Goal: Information Seeking & Learning: Learn about a topic

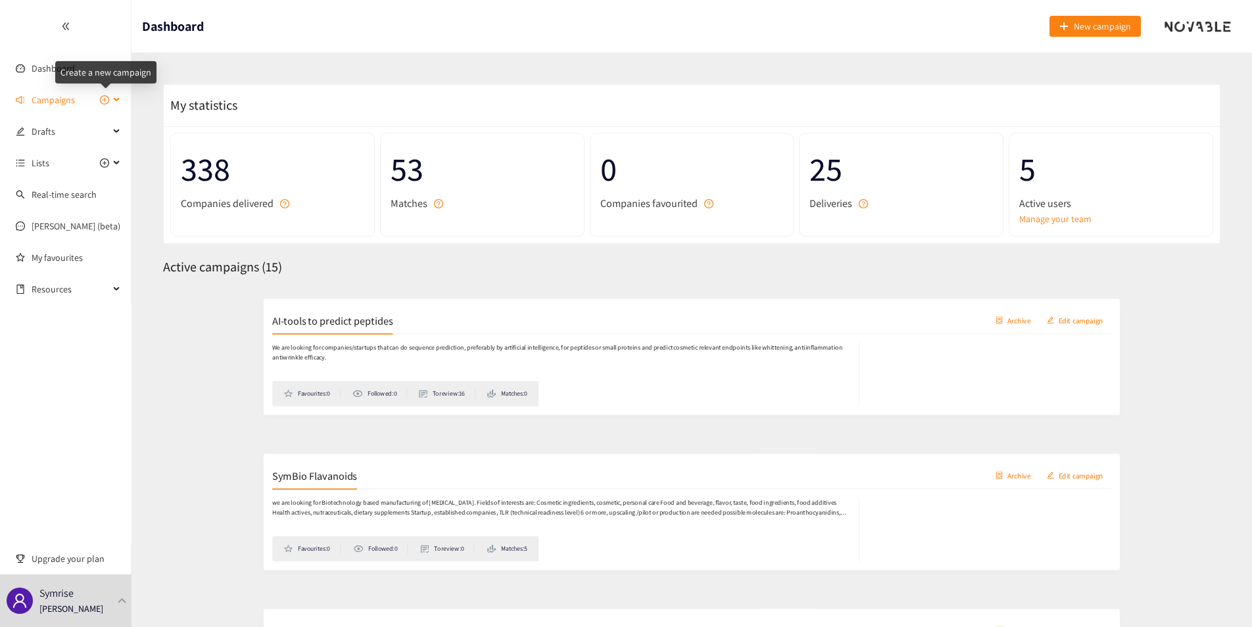
click at [117, 100] on icon at bounding box center [117, 100] width 7 height 0
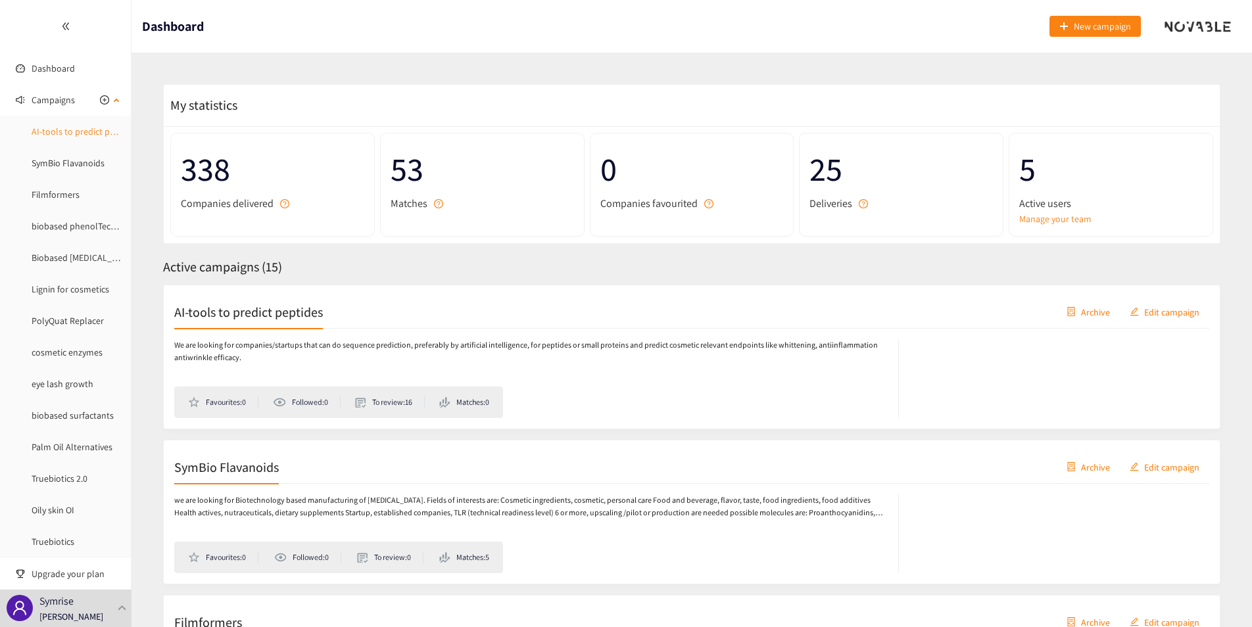
click at [72, 133] on link "AI-tools to predict peptides" at bounding box center [85, 132] width 107 height 12
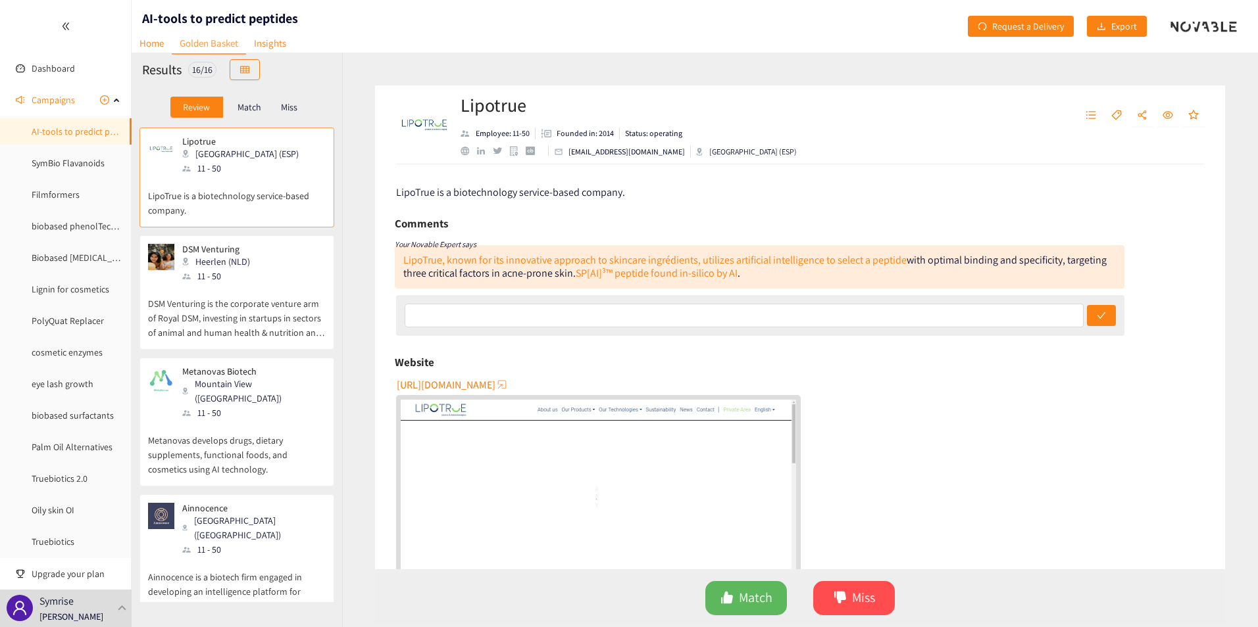
click at [472, 384] on span "[URL][DOMAIN_NAME]" at bounding box center [446, 385] width 99 height 16
click at [733, 593] on icon "like" at bounding box center [726, 597] width 13 height 13
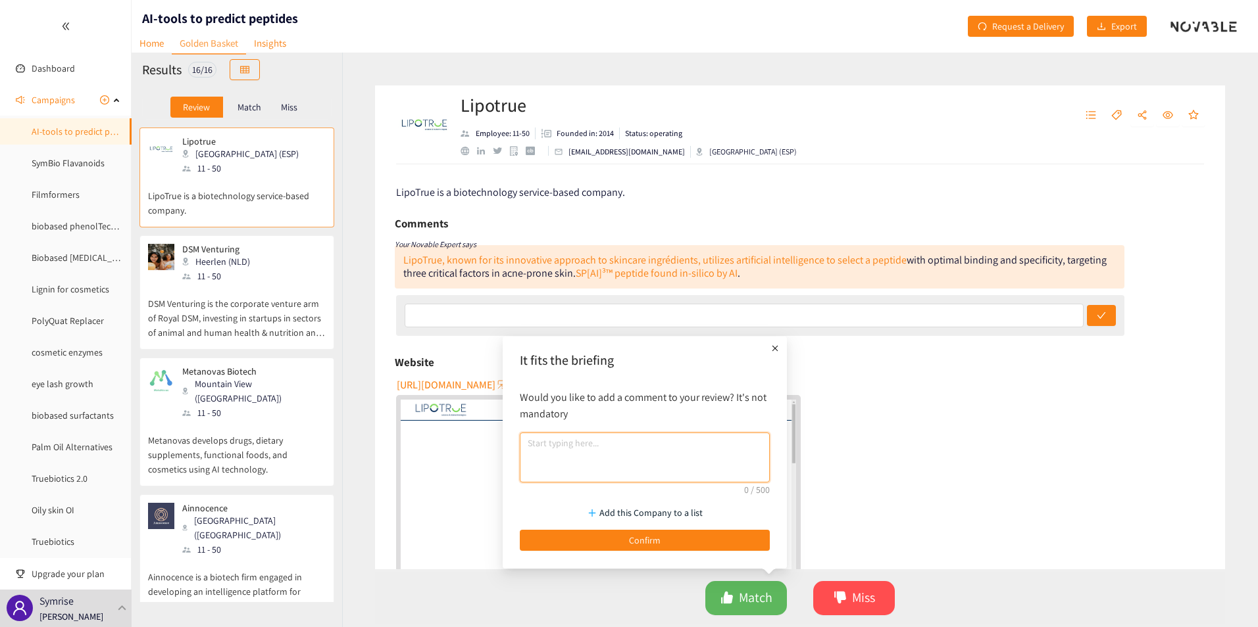
click at [584, 462] on textarea at bounding box center [645, 458] width 250 height 50
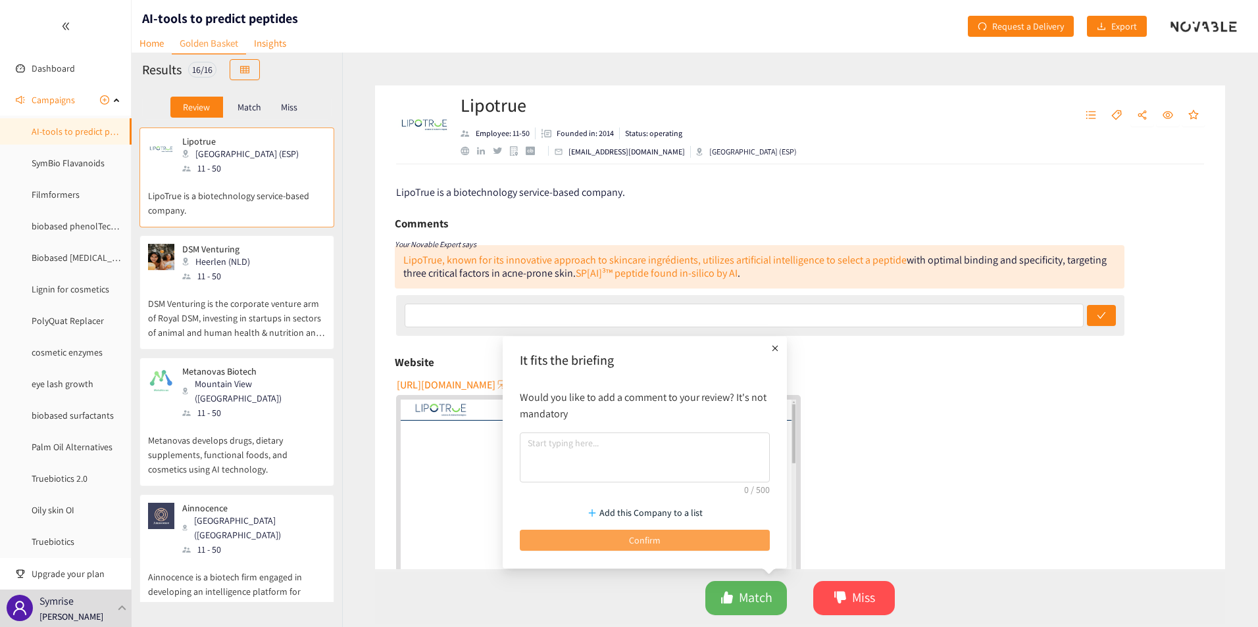
click at [638, 543] on span "Confirm" at bounding box center [645, 540] width 32 height 14
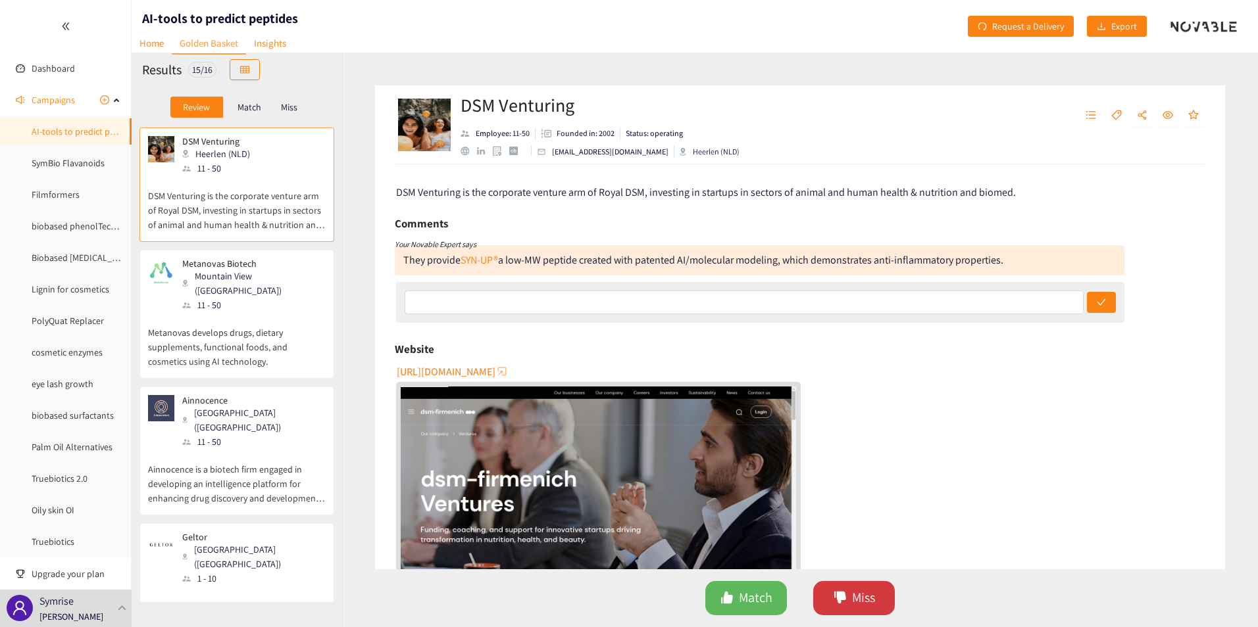
click at [844, 601] on icon "dislike" at bounding box center [839, 597] width 13 height 13
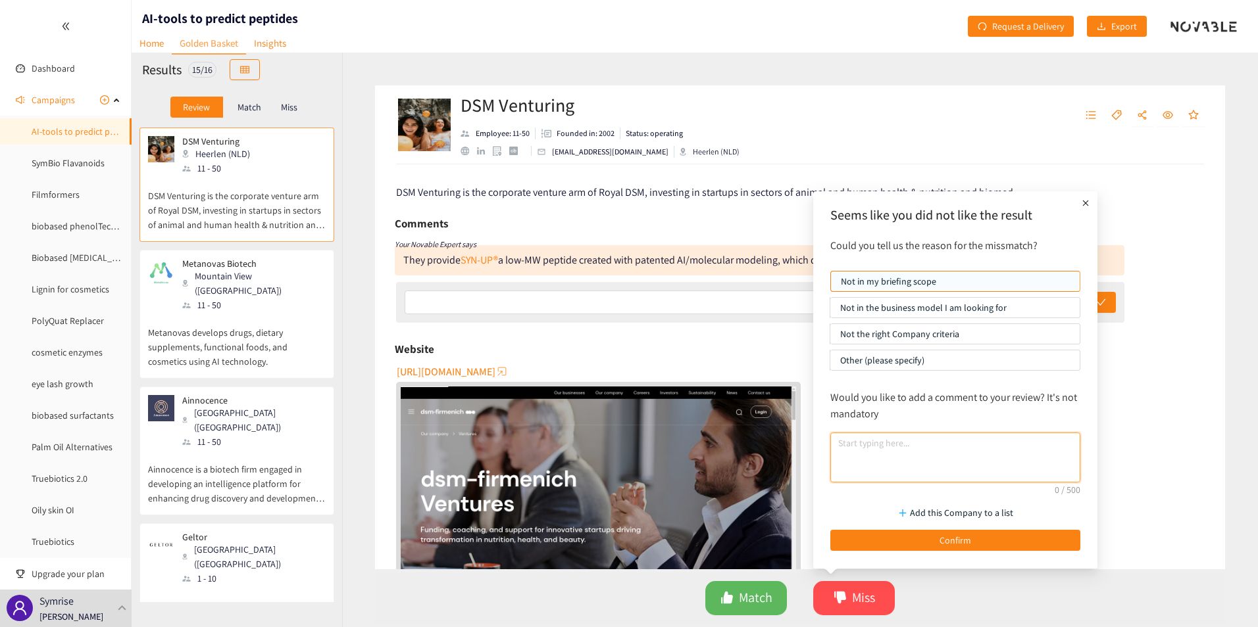
click at [871, 465] on textarea at bounding box center [955, 458] width 250 height 50
type textarea "competitor"
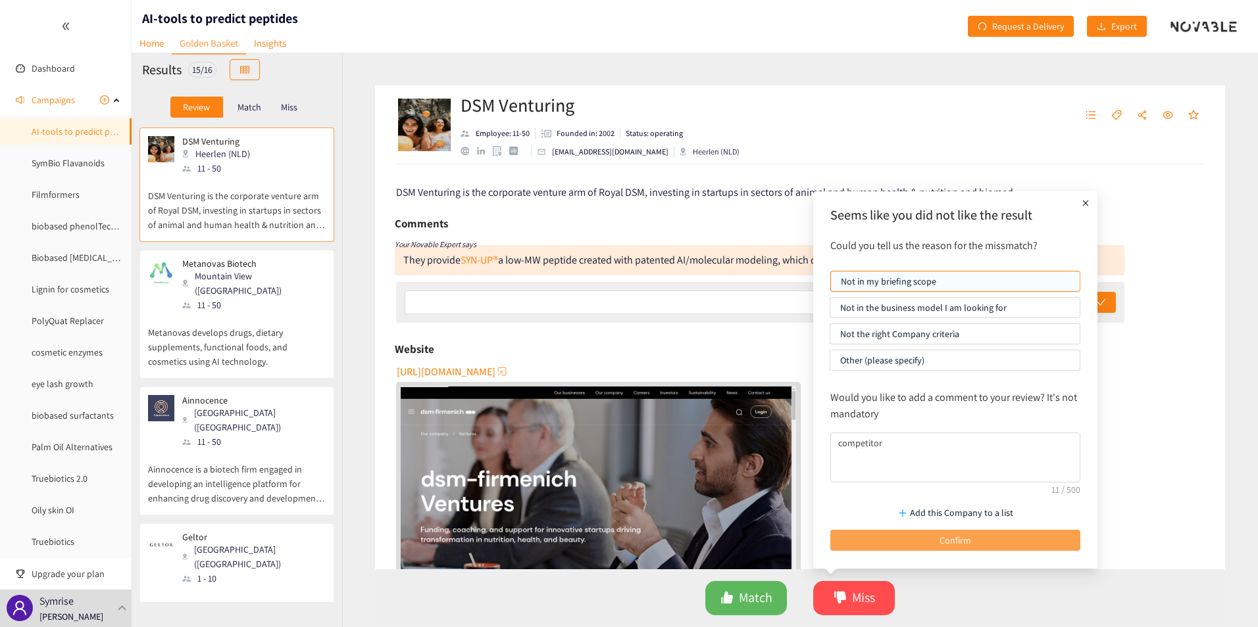
click at [922, 543] on button "Confirm" at bounding box center [955, 540] width 250 height 21
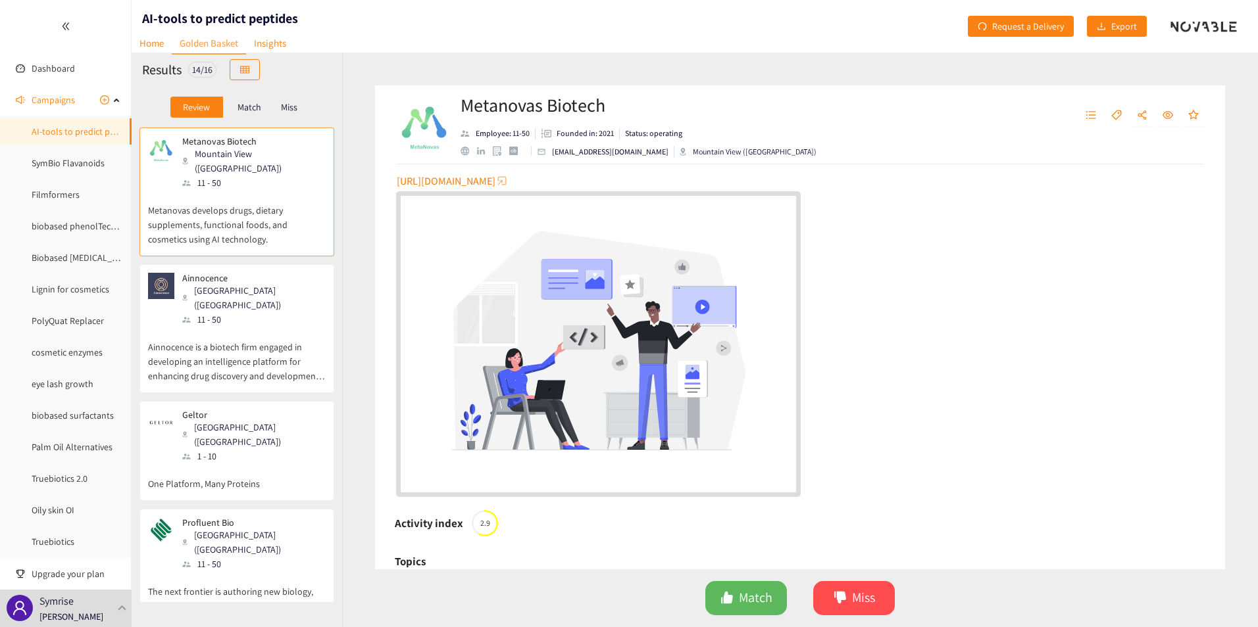
scroll to position [207, 0]
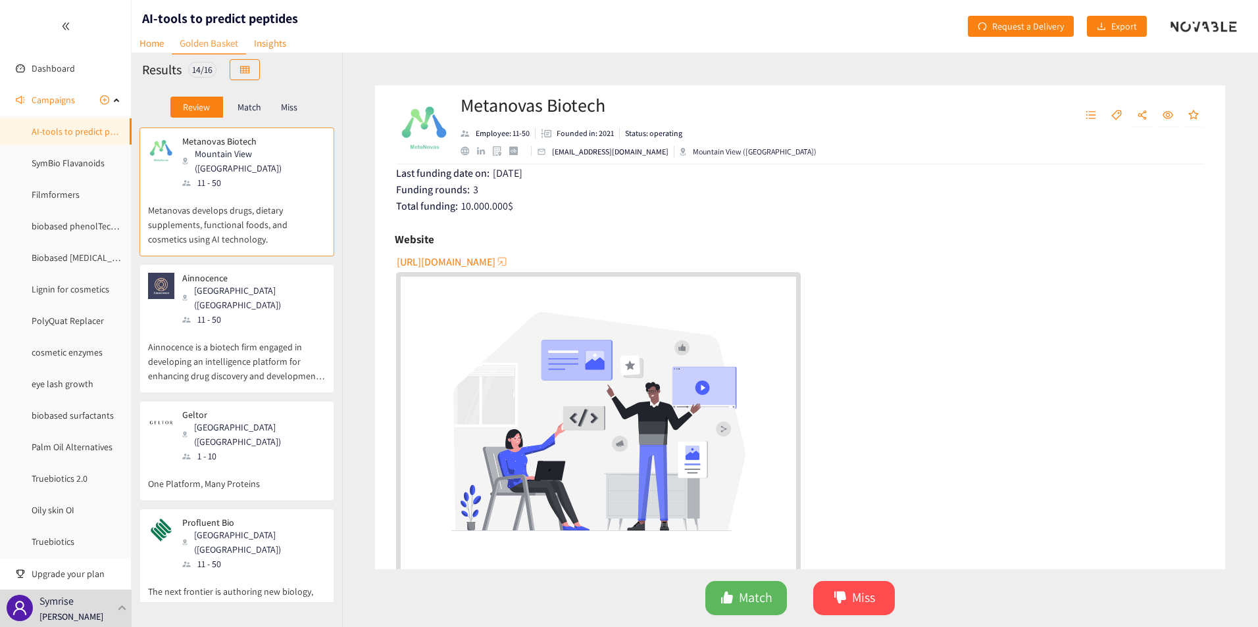
click at [454, 258] on span "[URL][DOMAIN_NAME]" at bounding box center [446, 262] width 99 height 16
click at [764, 592] on span "Match" at bounding box center [756, 598] width 34 height 20
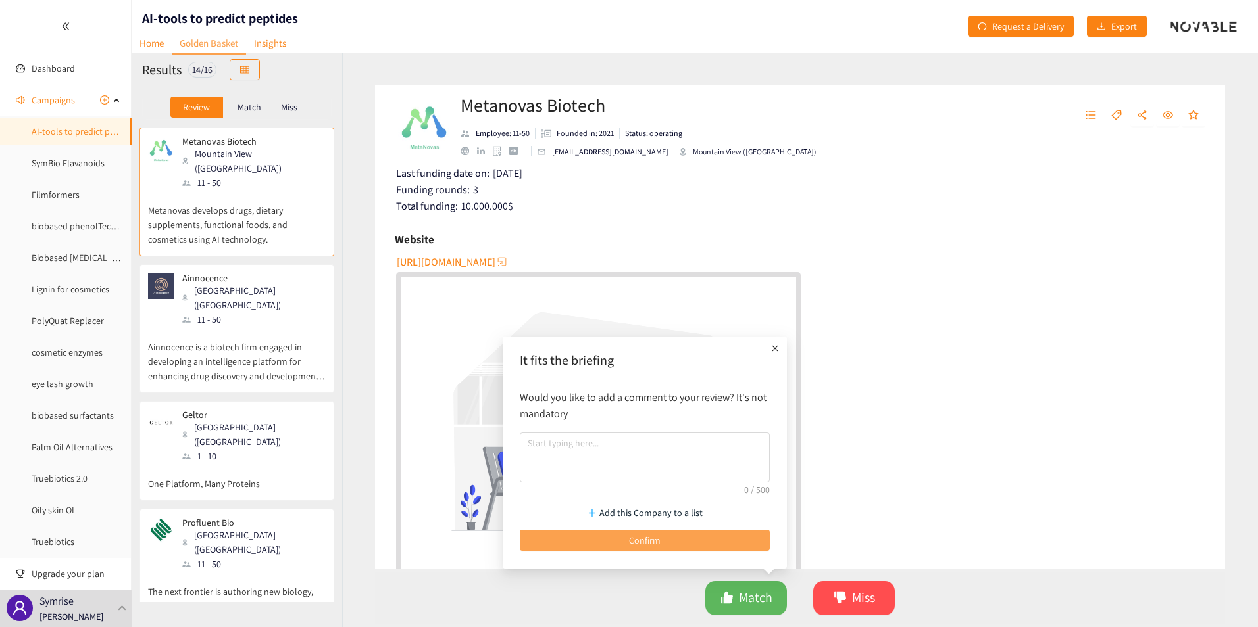
click at [711, 542] on button "Confirm" at bounding box center [645, 540] width 250 height 21
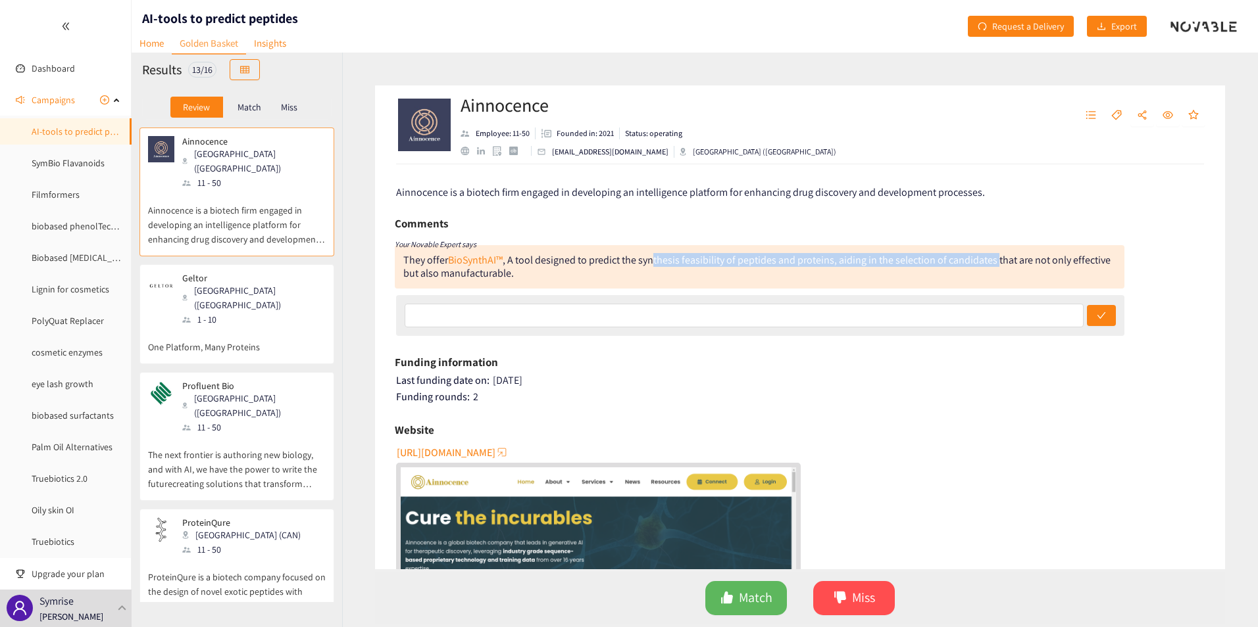
drag, startPoint x: 658, startPoint y: 258, endPoint x: 995, endPoint y: 260, distance: 337.4
click at [995, 260] on div "They offer BioSynthAI™ , A tool designed to predict the synthesis feasibility o…" at bounding box center [756, 266] width 707 height 27
click at [996, 260] on div "They offer BioSynthAI™ , A tool designed to predict the synthesis feasibility o…" at bounding box center [756, 266] width 707 height 27
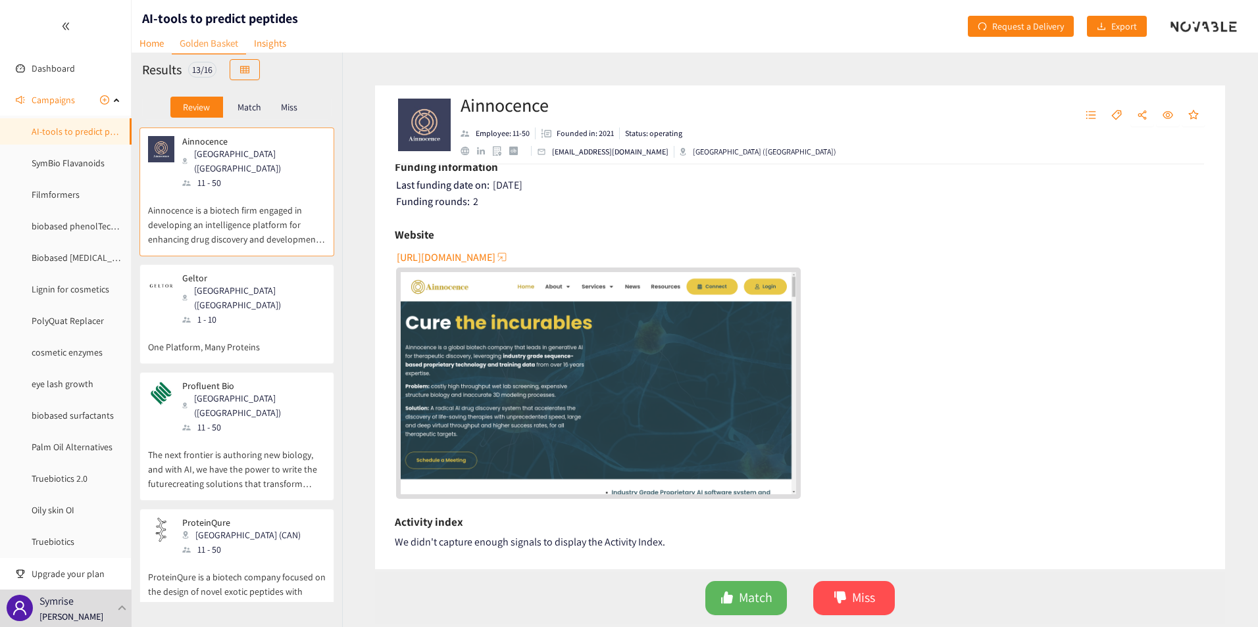
scroll to position [197, 0]
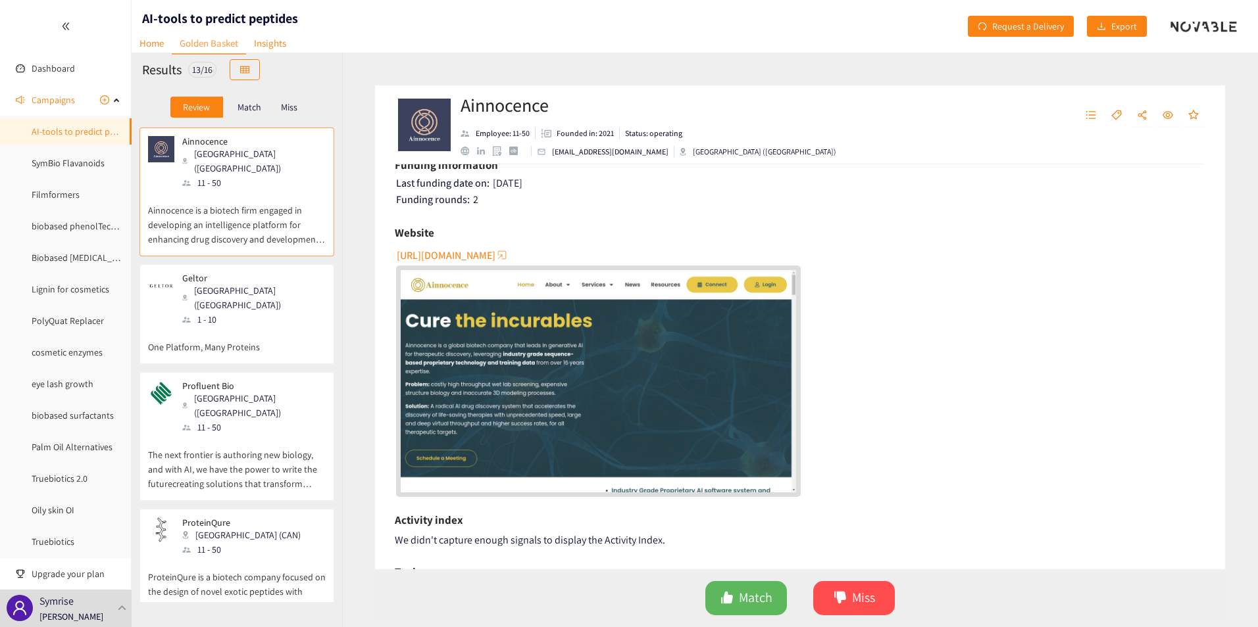
click at [460, 257] on span "[URL][DOMAIN_NAME]" at bounding box center [446, 255] width 99 height 16
click at [756, 599] on span "Match" at bounding box center [756, 598] width 34 height 20
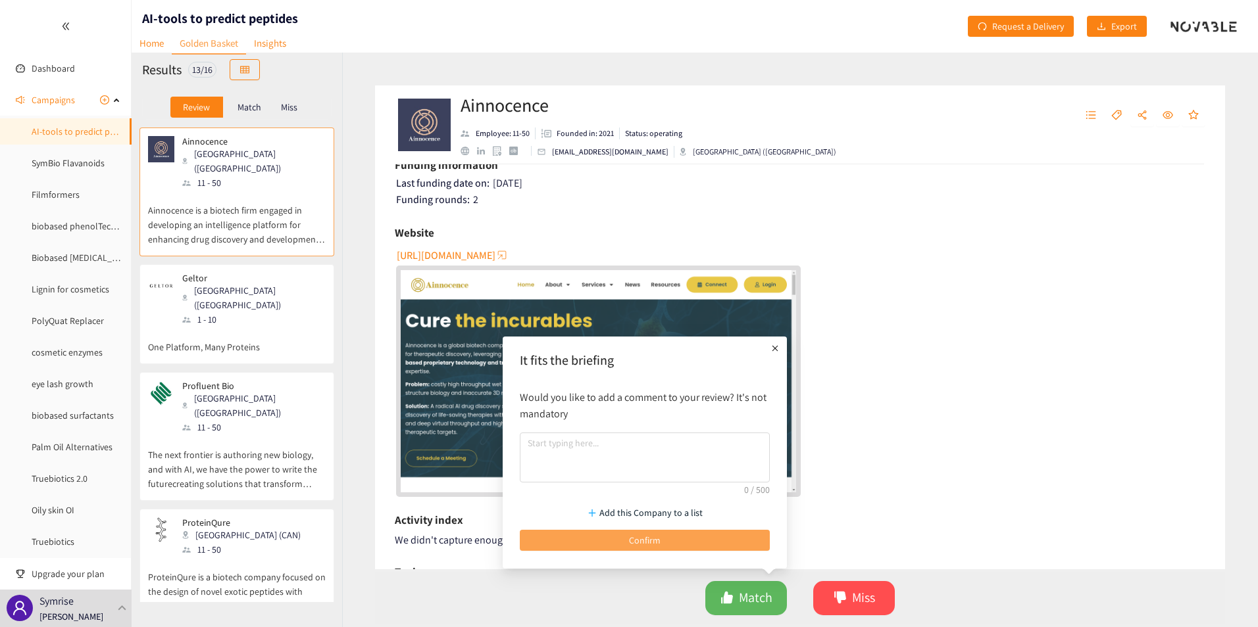
click at [681, 533] on button "Confirm" at bounding box center [645, 540] width 250 height 21
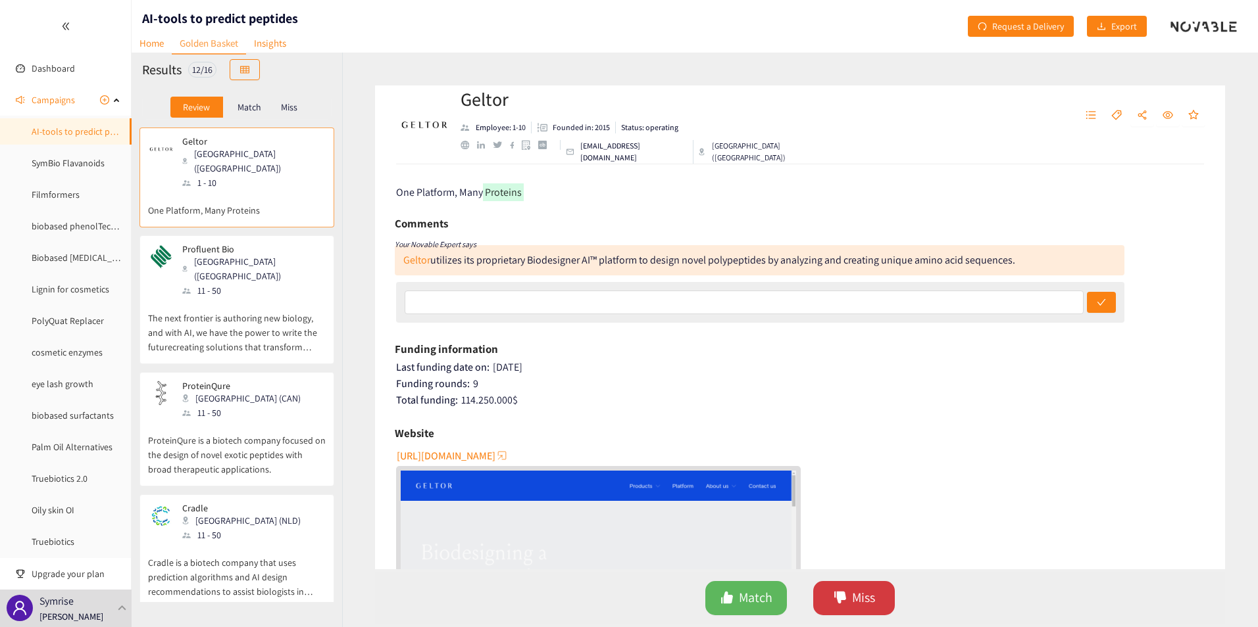
click at [856, 602] on span "Miss" at bounding box center [863, 598] width 23 height 20
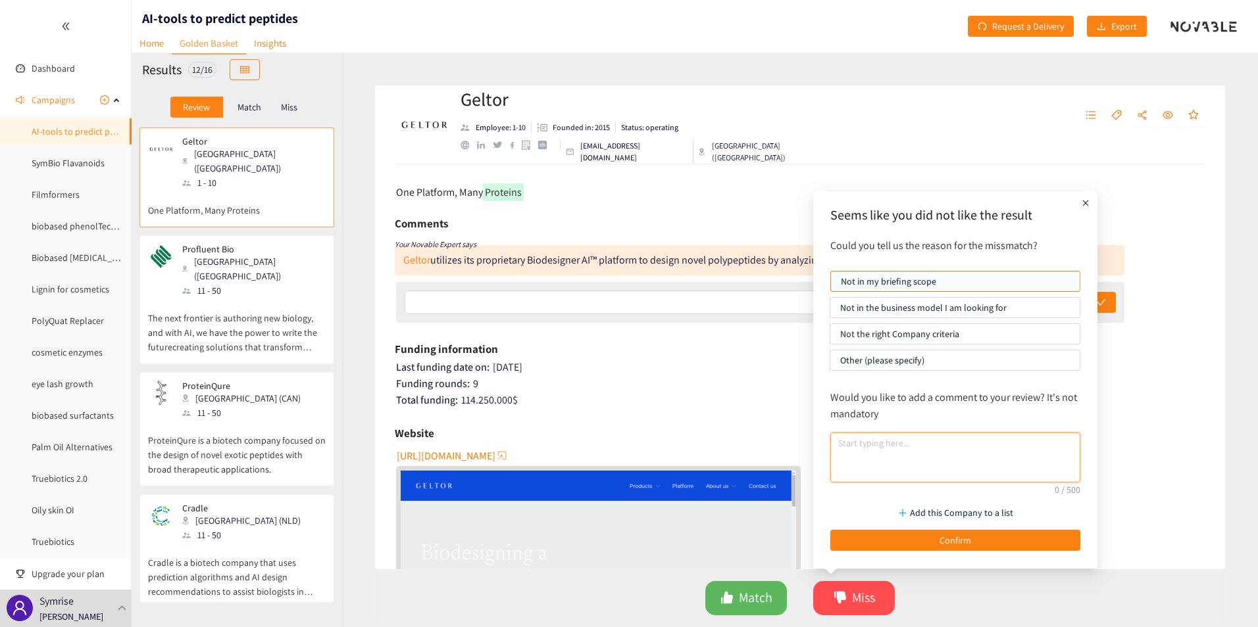
click at [907, 445] on textarea at bounding box center [955, 458] width 250 height 50
click at [879, 457] on textarea at bounding box center [955, 458] width 250 height 50
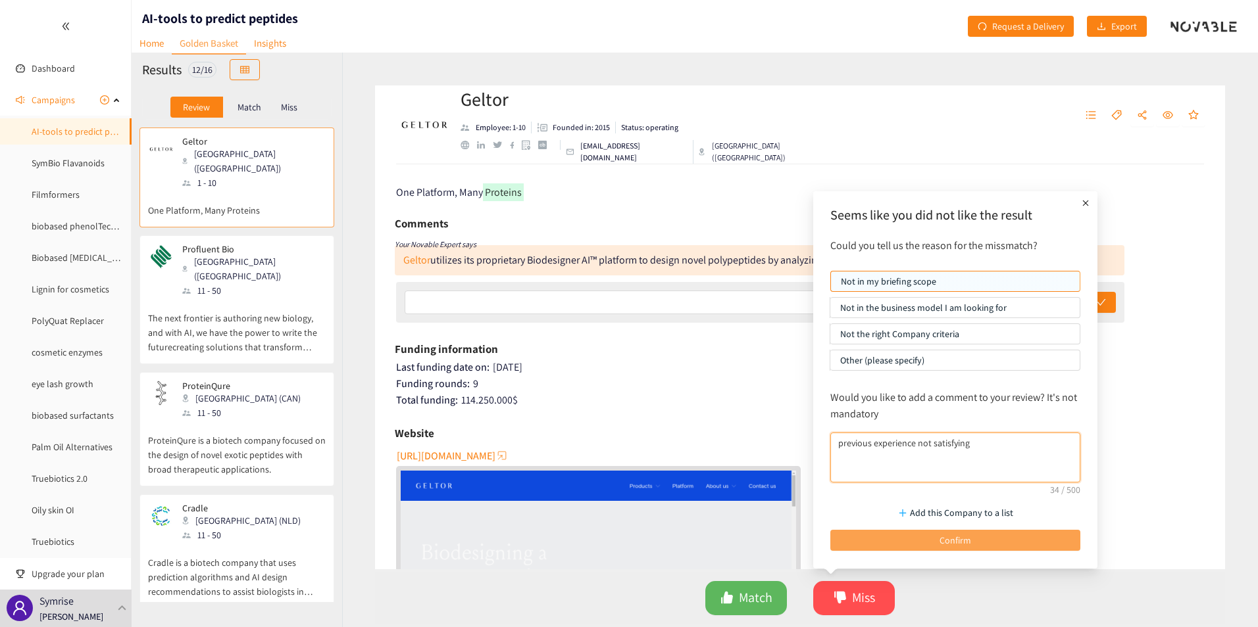
type textarea "previous experience not satisfying"
click at [922, 545] on button "Confirm" at bounding box center [955, 540] width 250 height 21
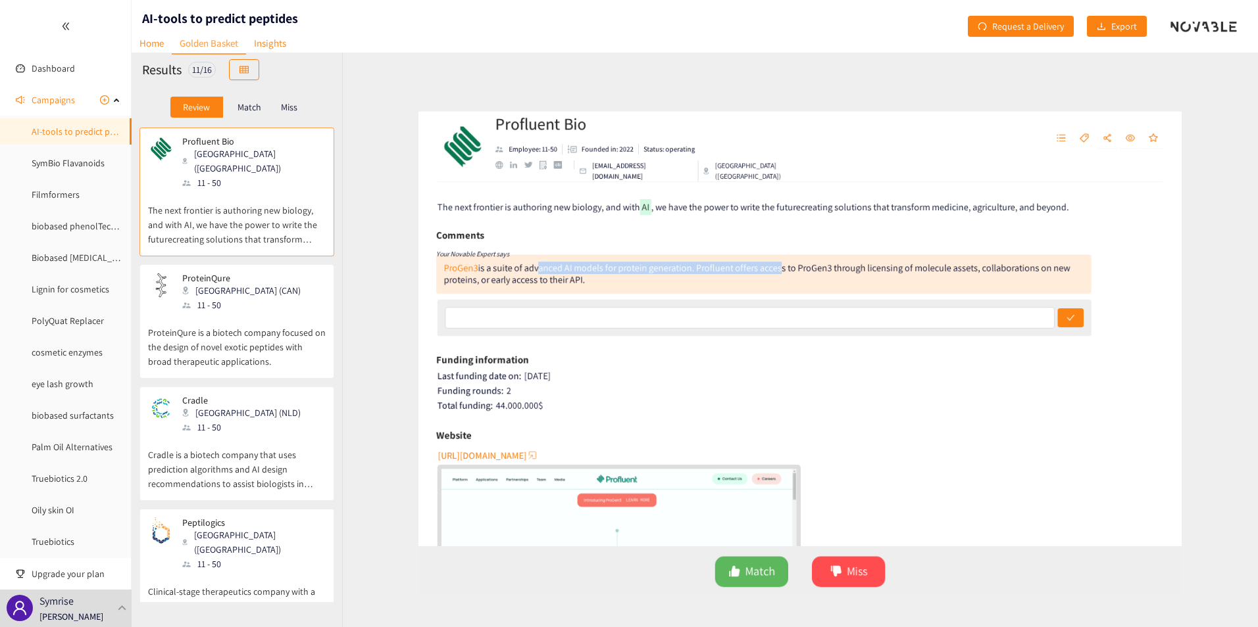
drag, startPoint x: 504, startPoint y: 260, endPoint x: 771, endPoint y: 264, distance: 266.4
click at [771, 264] on div "ProGen3 is a suite of advanced AI models for protein generation. Profluent offe…" at bounding box center [751, 266] width 697 height 27
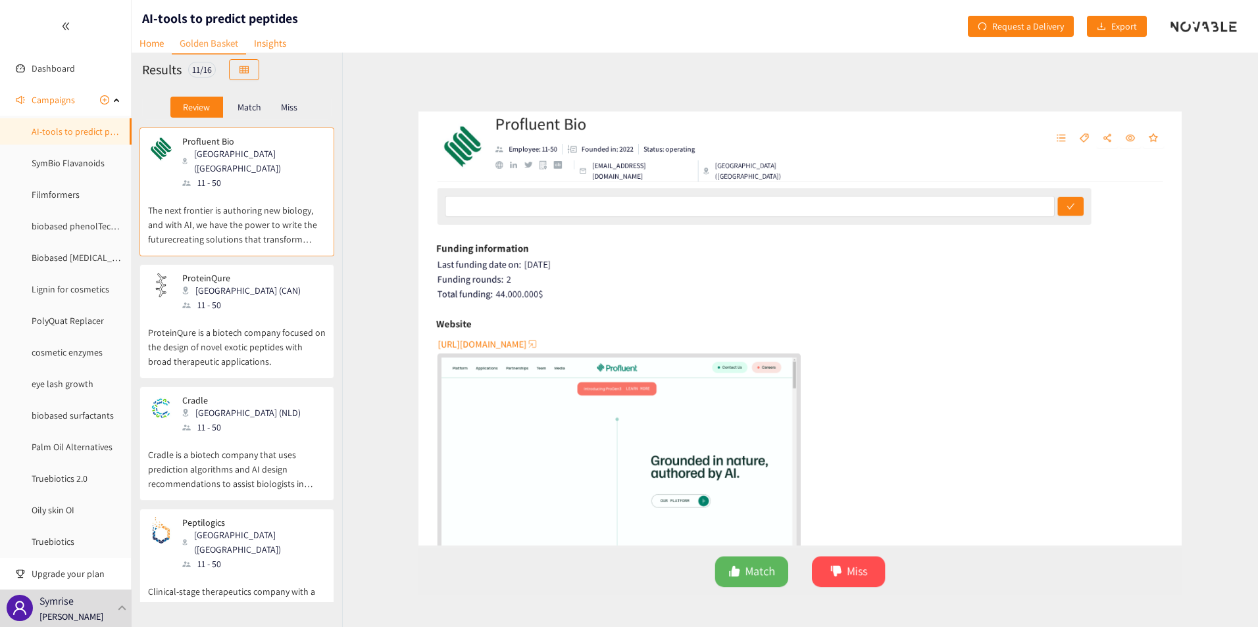
scroll to position [132, 0]
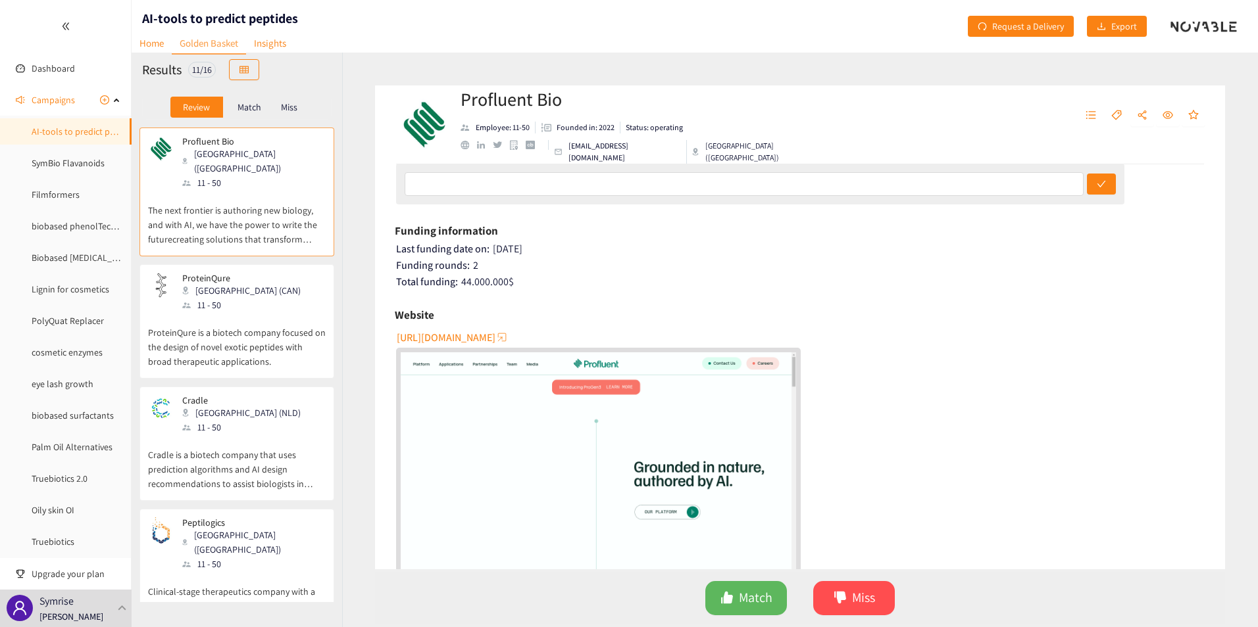
click at [481, 333] on span "[URL][DOMAIN_NAME]" at bounding box center [446, 338] width 99 height 16
click at [747, 598] on span "Match" at bounding box center [756, 598] width 34 height 20
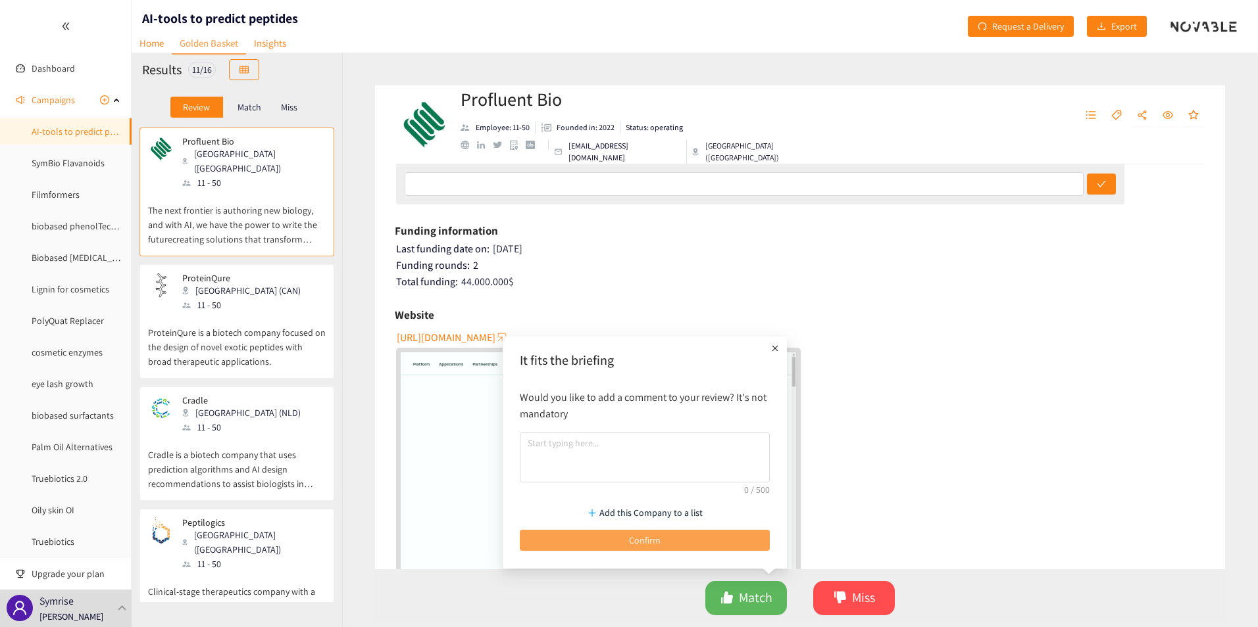
click at [672, 543] on button "Confirm" at bounding box center [645, 540] width 250 height 21
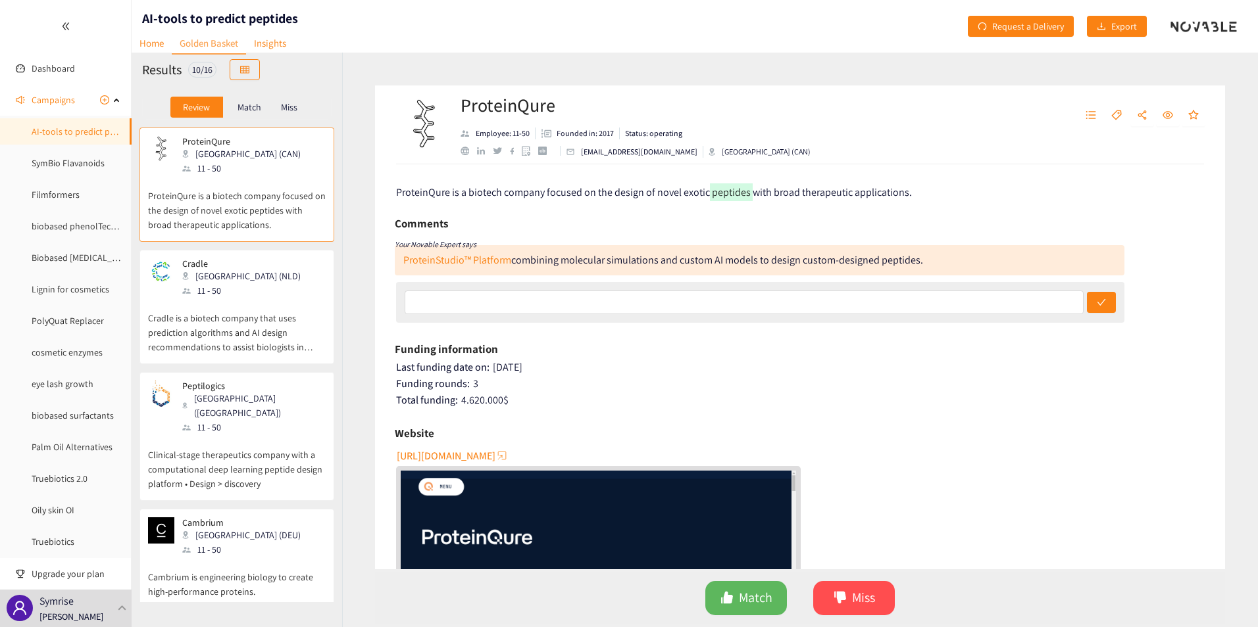
click at [485, 455] on span "[URL][DOMAIN_NAME]" at bounding box center [446, 456] width 99 height 16
click at [863, 608] on span "Miss" at bounding box center [863, 598] width 23 height 20
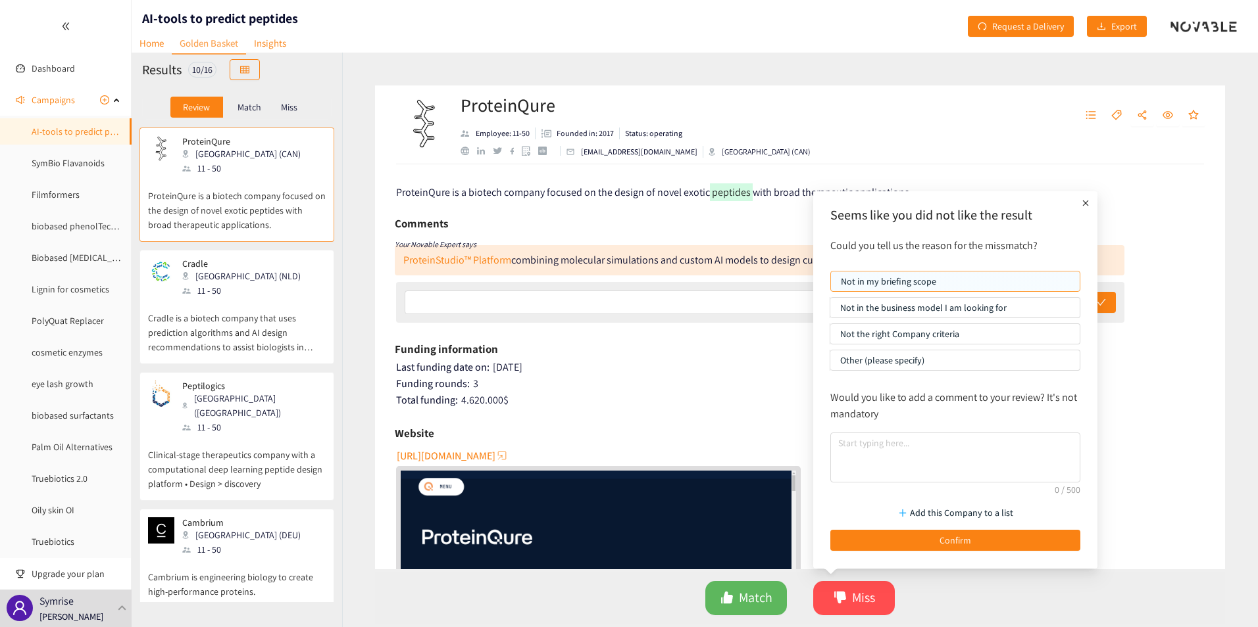
click at [882, 283] on p "Not in my briefing scope" at bounding box center [955, 282] width 229 height 20
click at [831, 285] on input "Not in my briefing scope" at bounding box center [831, 285] width 0 height 0
click at [939, 539] on span "Confirm" at bounding box center [955, 540] width 32 height 14
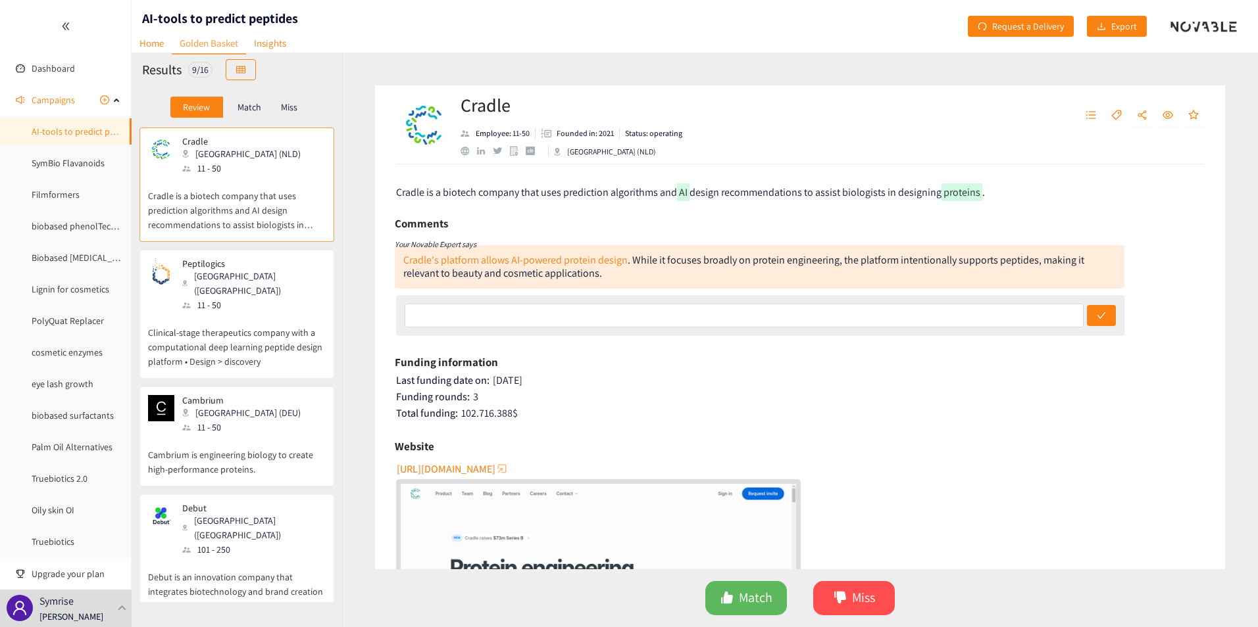
click at [441, 468] on span "[URL][DOMAIN_NAME]" at bounding box center [446, 469] width 99 height 16
click at [875, 599] on button "Miss" at bounding box center [854, 598] width 82 height 34
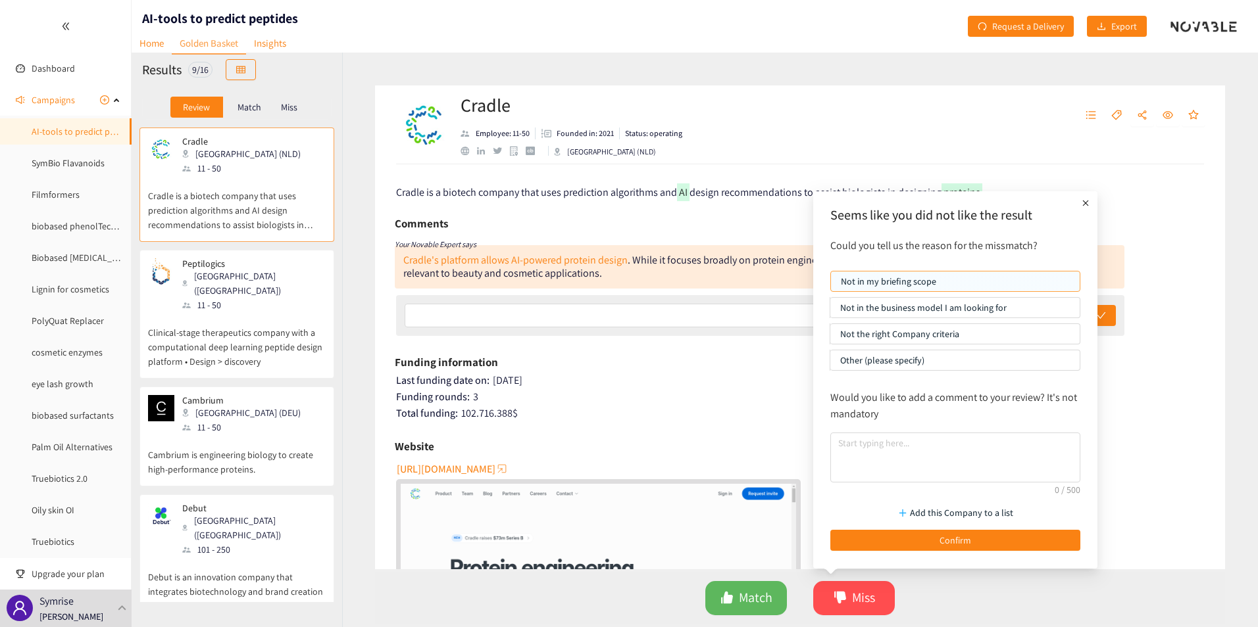
click at [889, 282] on p "Not in my briefing scope" at bounding box center [955, 282] width 229 height 20
click at [831, 285] on input "Not in my briefing scope" at bounding box center [831, 285] width 0 height 0
click at [897, 541] on button "Confirm" at bounding box center [955, 540] width 250 height 21
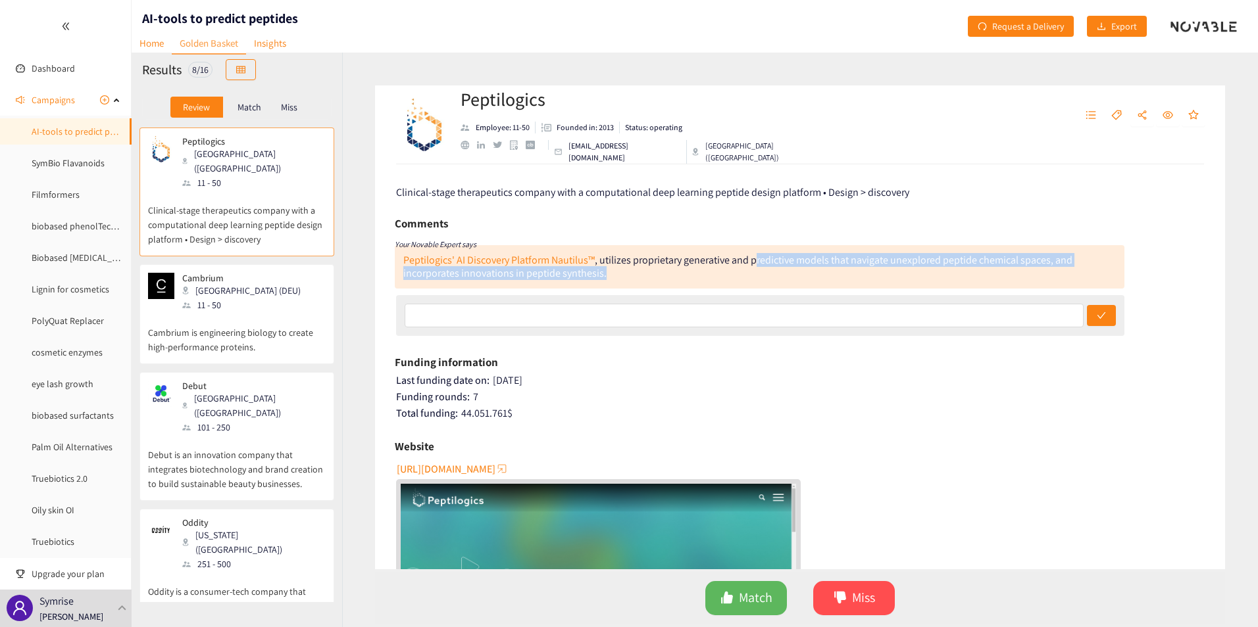
drag, startPoint x: 756, startPoint y: 259, endPoint x: 1043, endPoint y: 268, distance: 287.6
click at [1043, 268] on div "Peptilogics' AI Discovery Platform Nautilus™ , utilizes proprietary generative …" at bounding box center [759, 266] width 729 height 43
click at [481, 469] on span "[URL][DOMAIN_NAME]" at bounding box center [446, 469] width 99 height 16
click at [754, 595] on span "Match" at bounding box center [756, 598] width 34 height 20
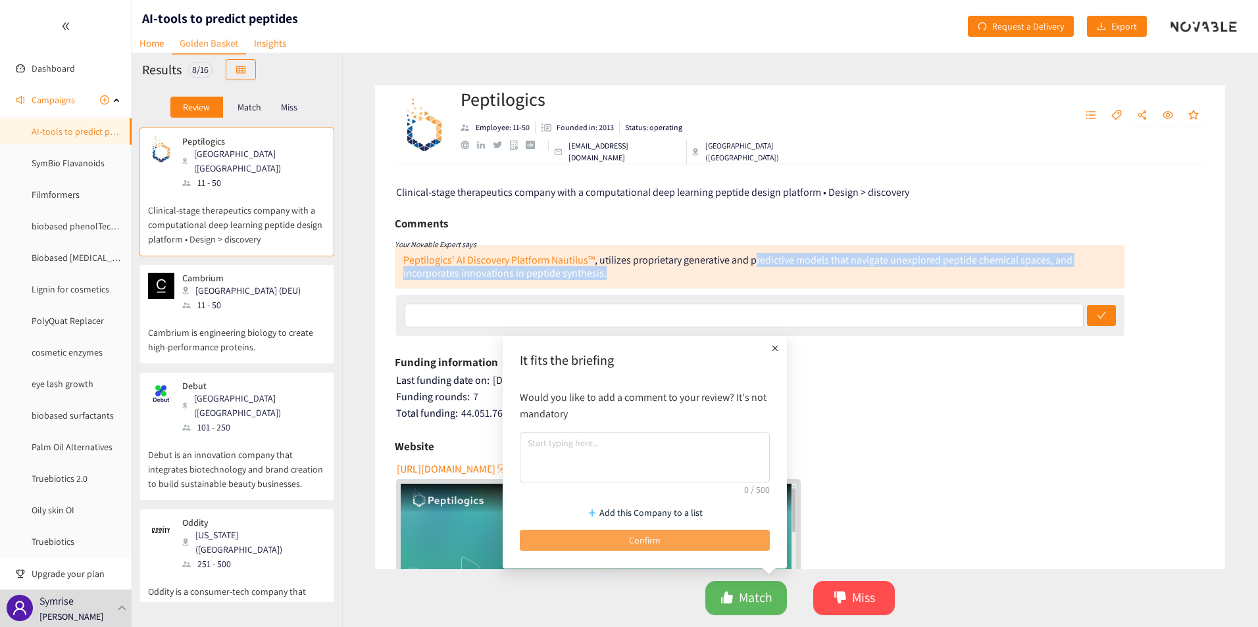
click at [685, 541] on button "Confirm" at bounding box center [645, 540] width 250 height 21
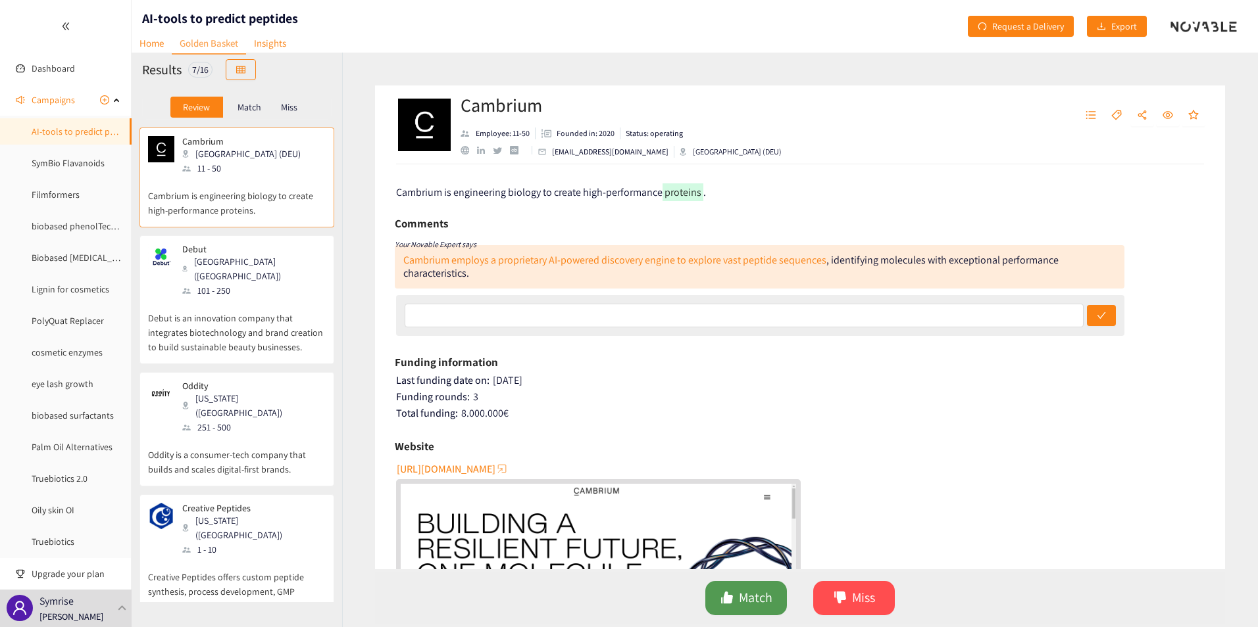
click at [743, 601] on span "Match" at bounding box center [756, 598] width 34 height 20
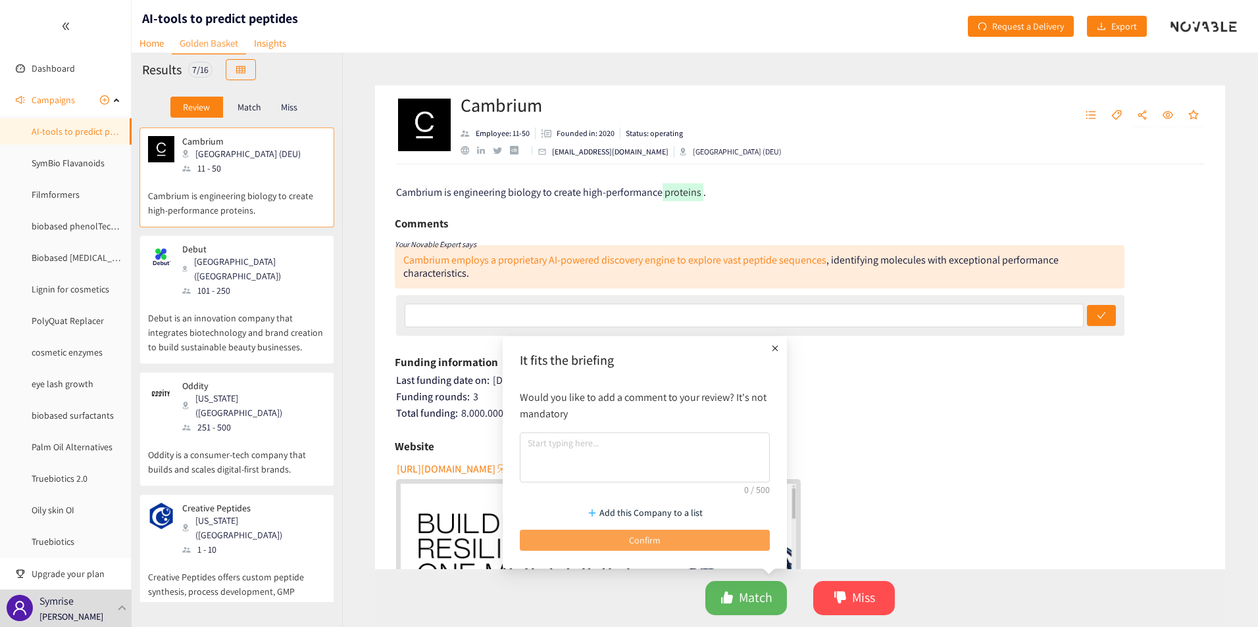
click at [662, 541] on button "Confirm" at bounding box center [645, 540] width 250 height 21
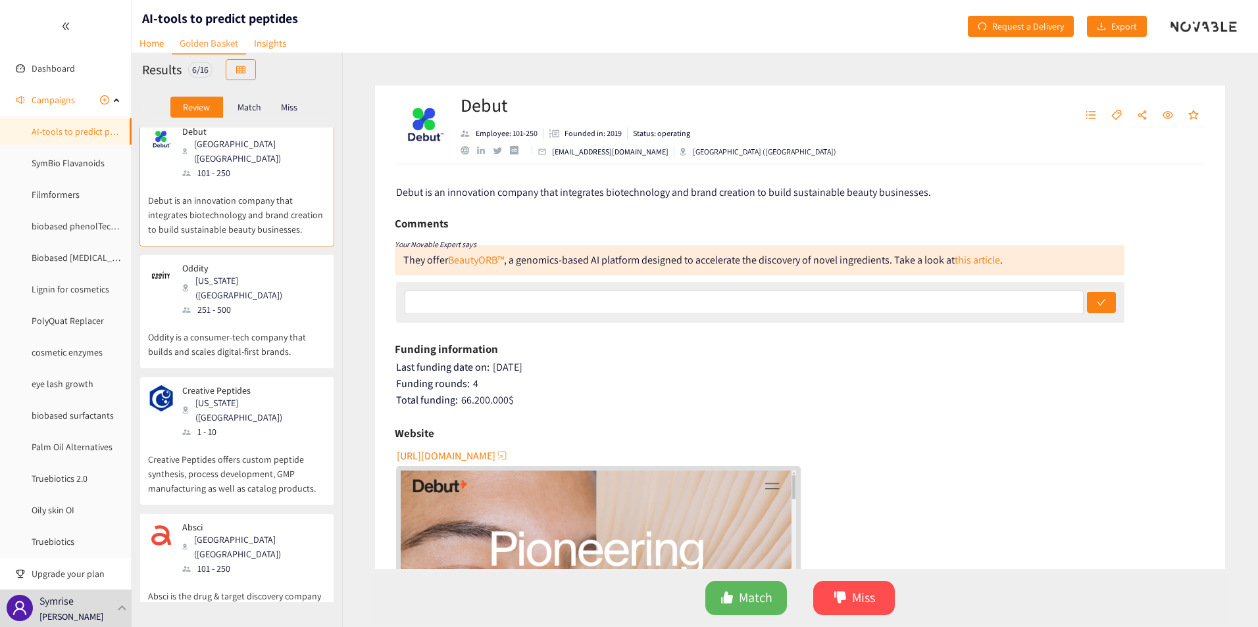
scroll to position [0, 0]
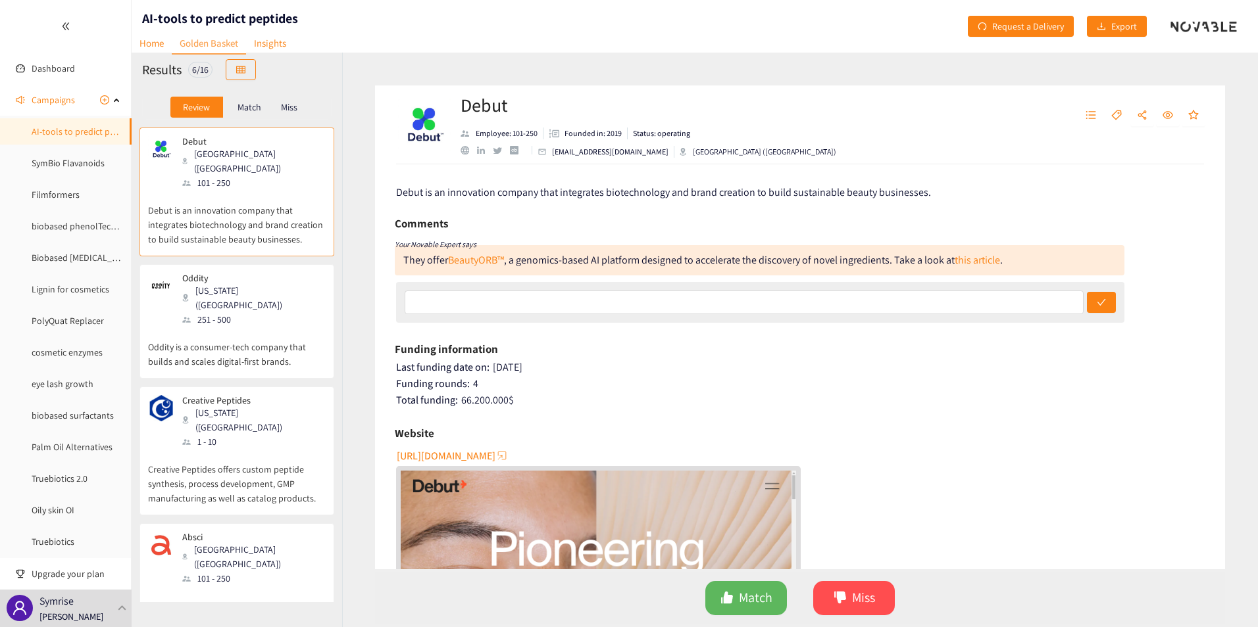
click at [446, 455] on span "[URL][DOMAIN_NAME]" at bounding box center [446, 456] width 99 height 16
click at [770, 602] on span "Match" at bounding box center [756, 598] width 34 height 20
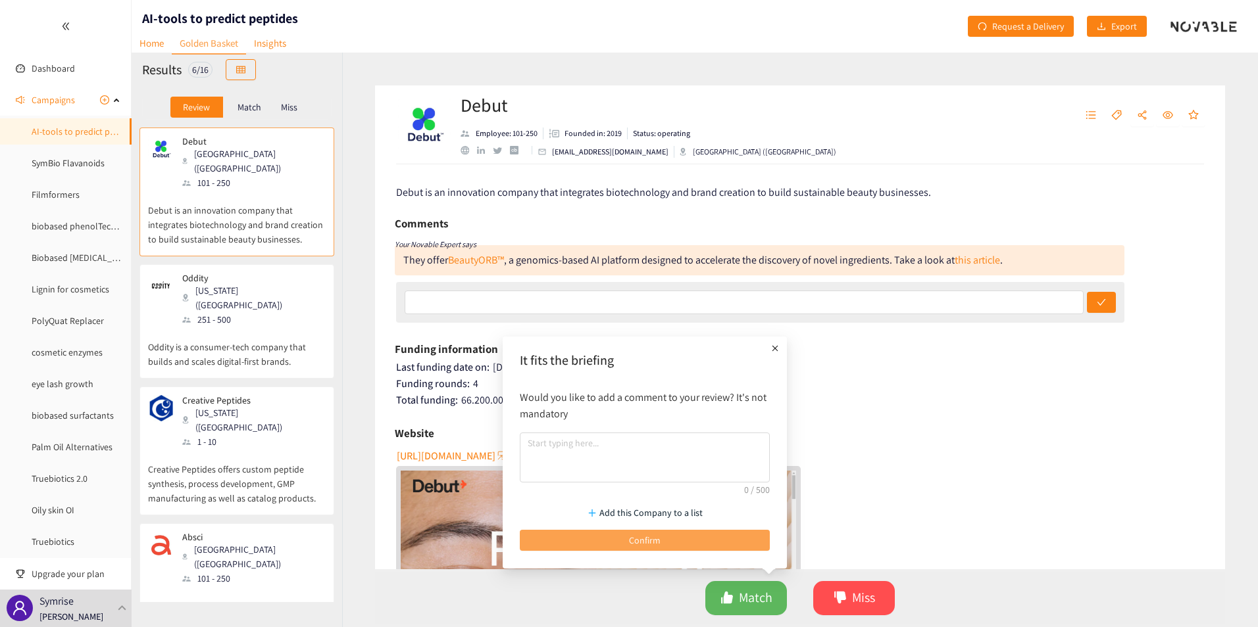
click at [661, 545] on button "Confirm" at bounding box center [645, 540] width 250 height 21
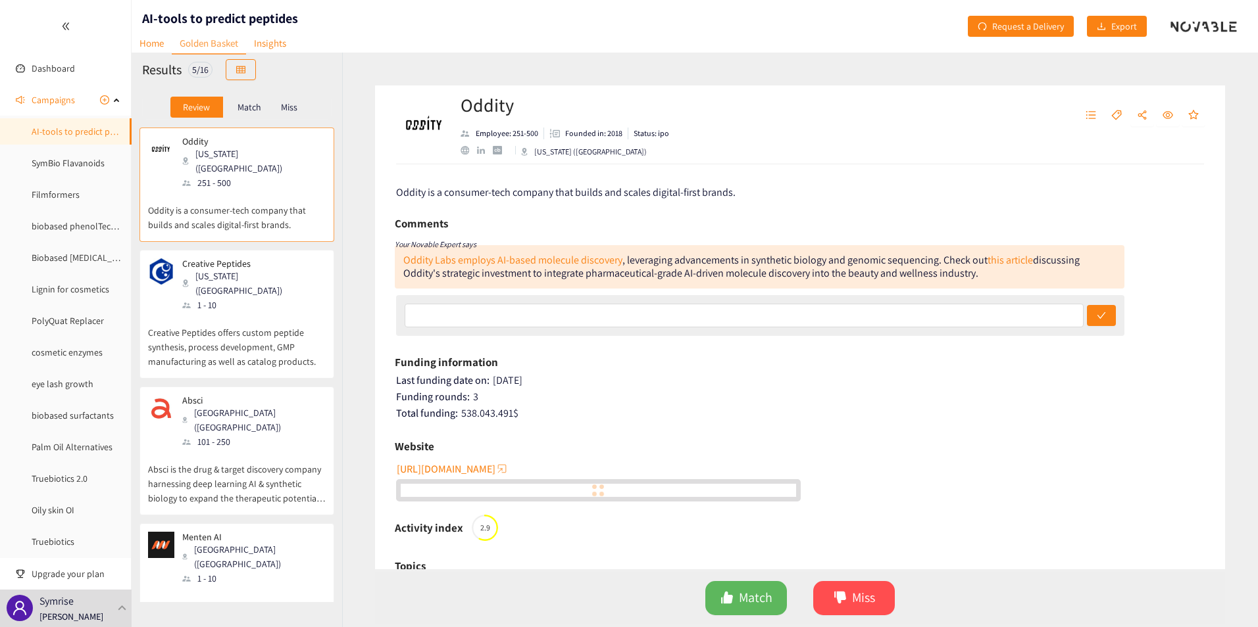
click at [467, 466] on span "[URL][DOMAIN_NAME]" at bounding box center [446, 469] width 99 height 16
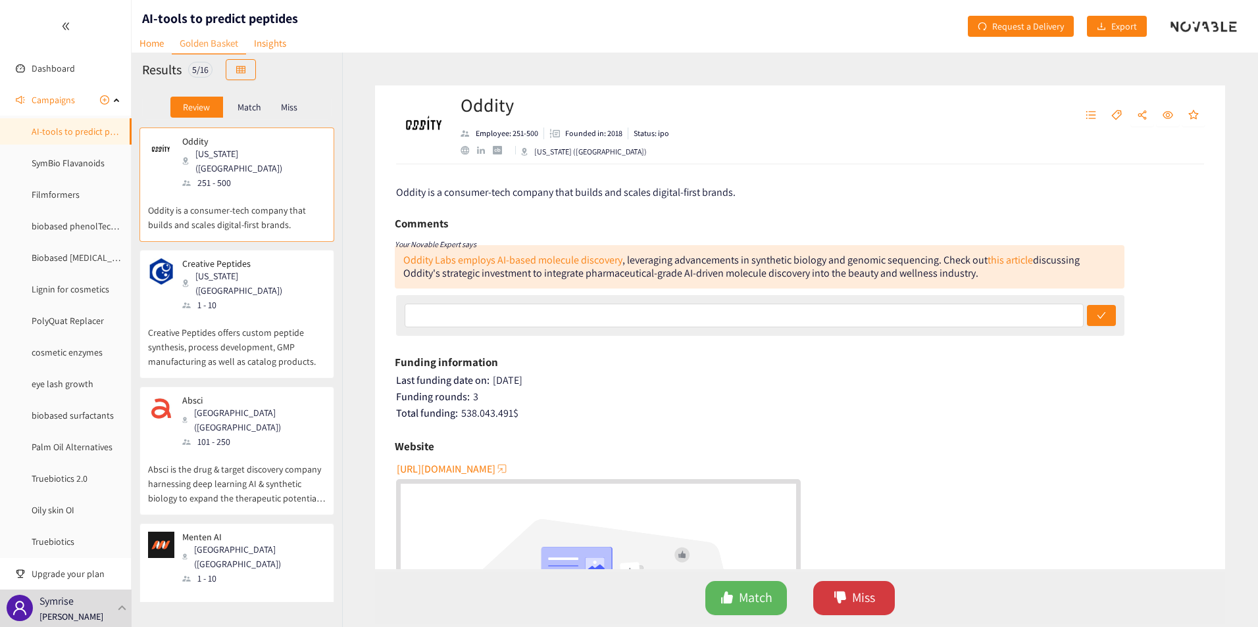
click at [854, 602] on span "Miss" at bounding box center [863, 598] width 23 height 20
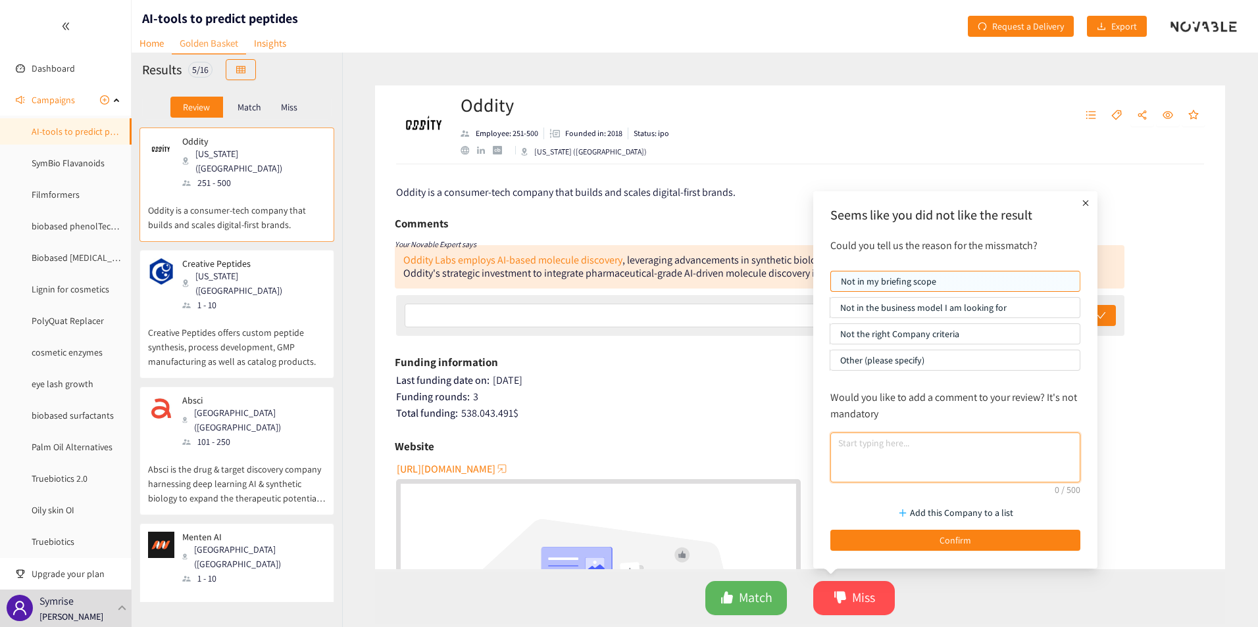
click at [887, 448] on textarea at bounding box center [955, 458] width 250 height 50
type textarea "??? unclear wht that is"
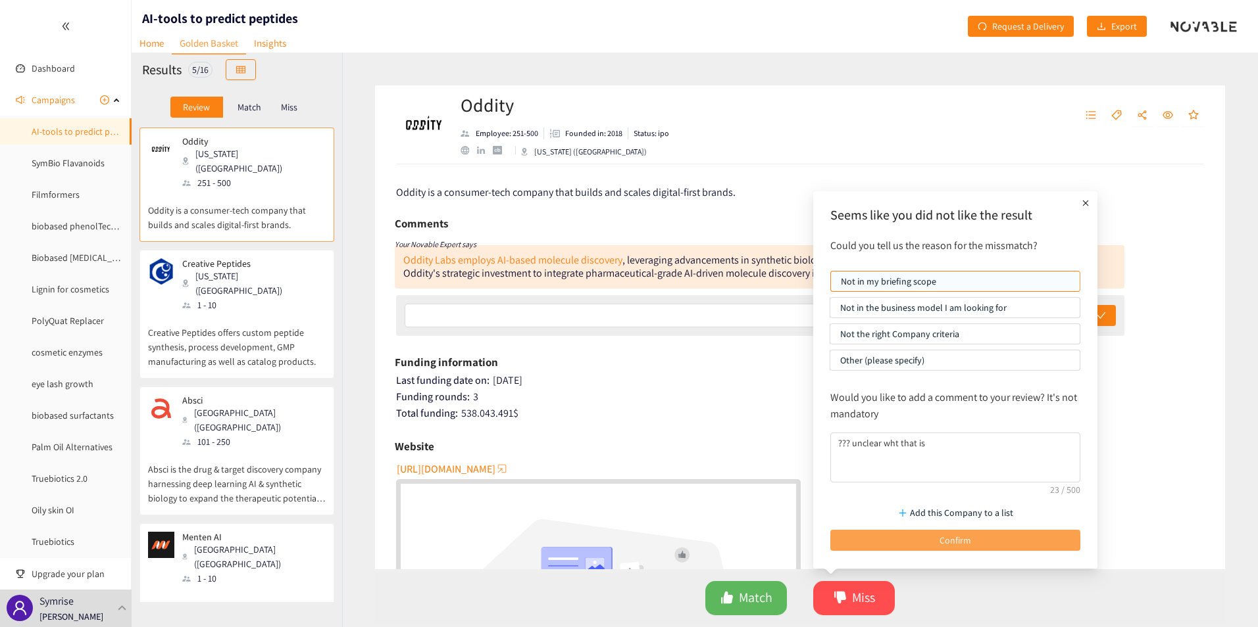
click at [923, 541] on button "Confirm" at bounding box center [955, 540] width 250 height 21
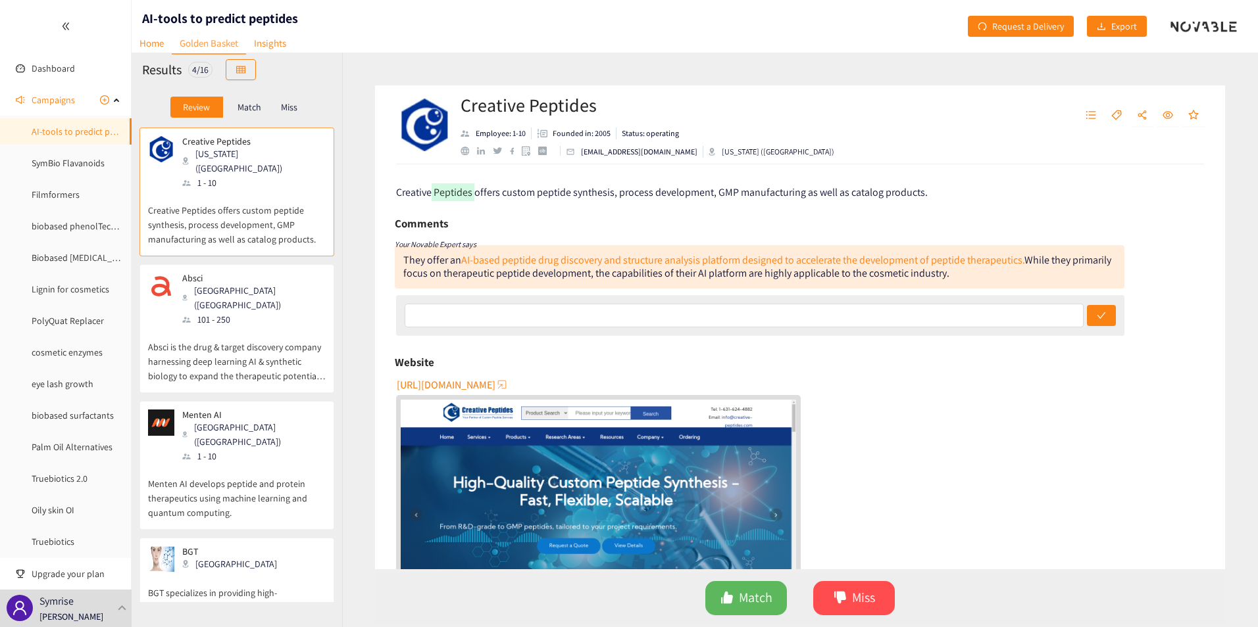
click at [495, 387] on span "[URL][DOMAIN_NAME]" at bounding box center [446, 385] width 99 height 16
click at [865, 599] on span "Miss" at bounding box center [863, 598] width 23 height 20
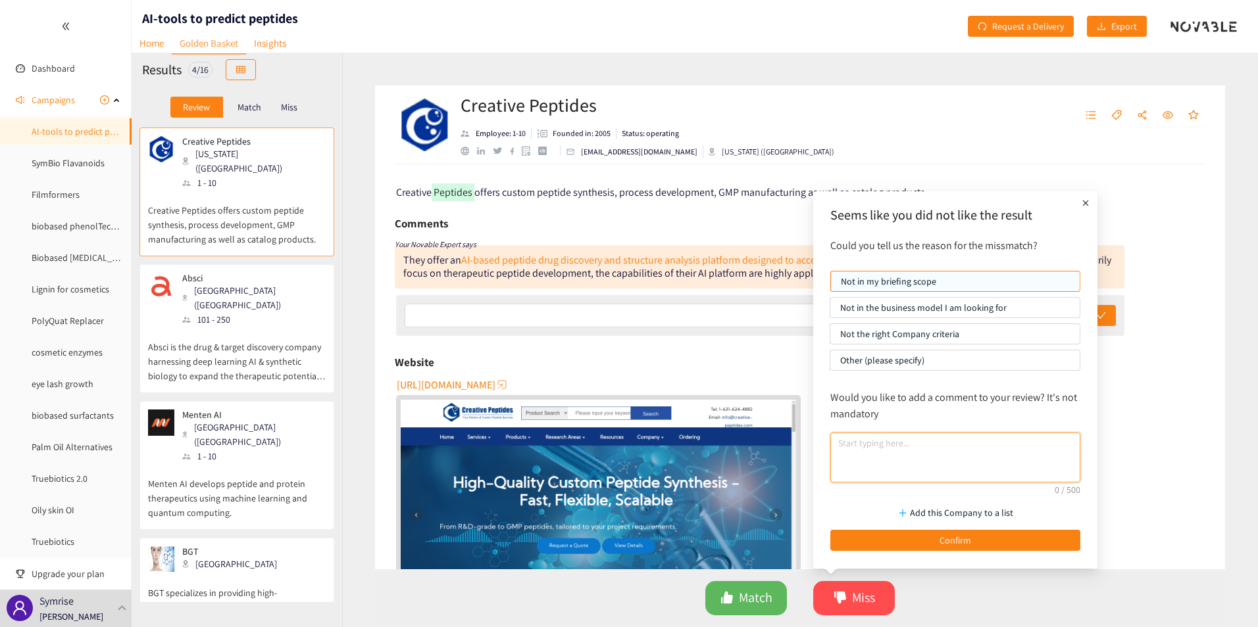
click at [894, 452] on textarea at bounding box center [955, 458] width 250 height 50
type textarea "pharma rather than cosmetics"
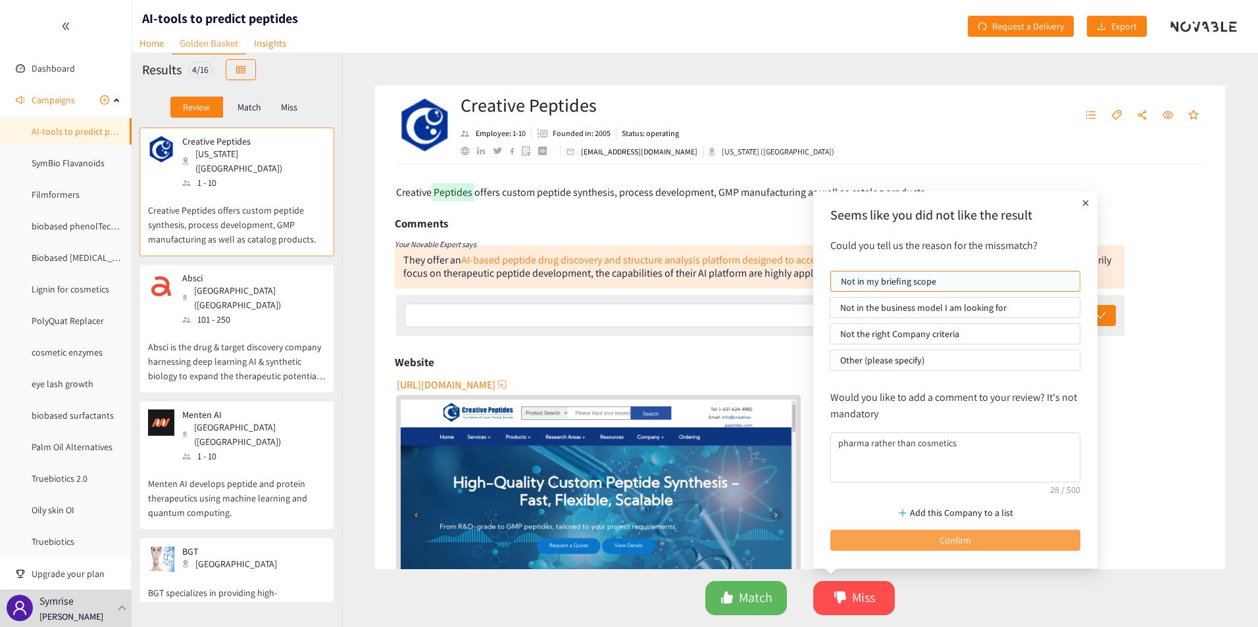
click at [948, 537] on span "Confirm" at bounding box center [955, 540] width 32 height 14
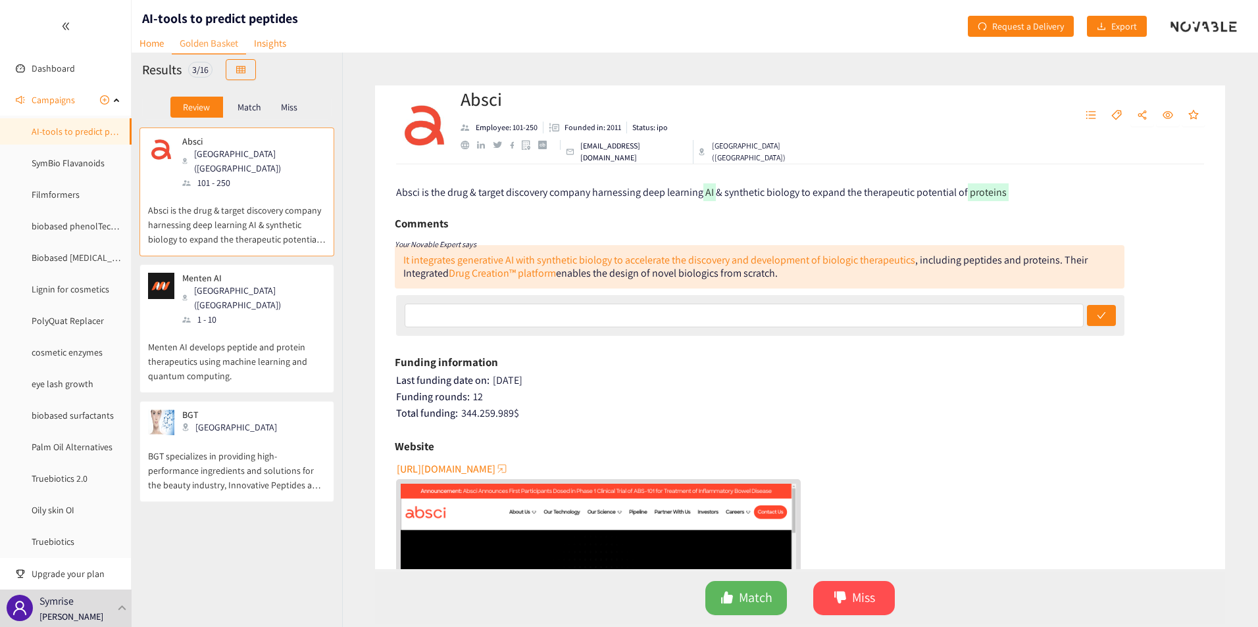
click at [462, 468] on span "[URL][DOMAIN_NAME]" at bounding box center [446, 469] width 99 height 16
click at [755, 601] on span "Match" at bounding box center [756, 598] width 34 height 20
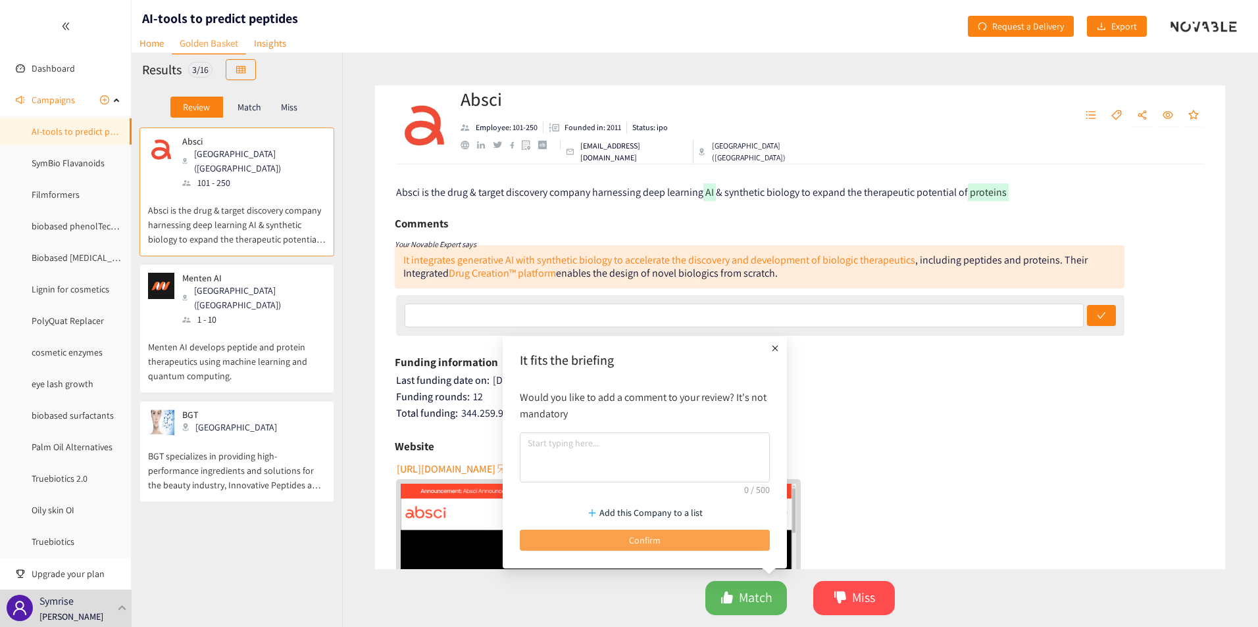
click at [691, 539] on button "Confirm" at bounding box center [645, 540] width 250 height 21
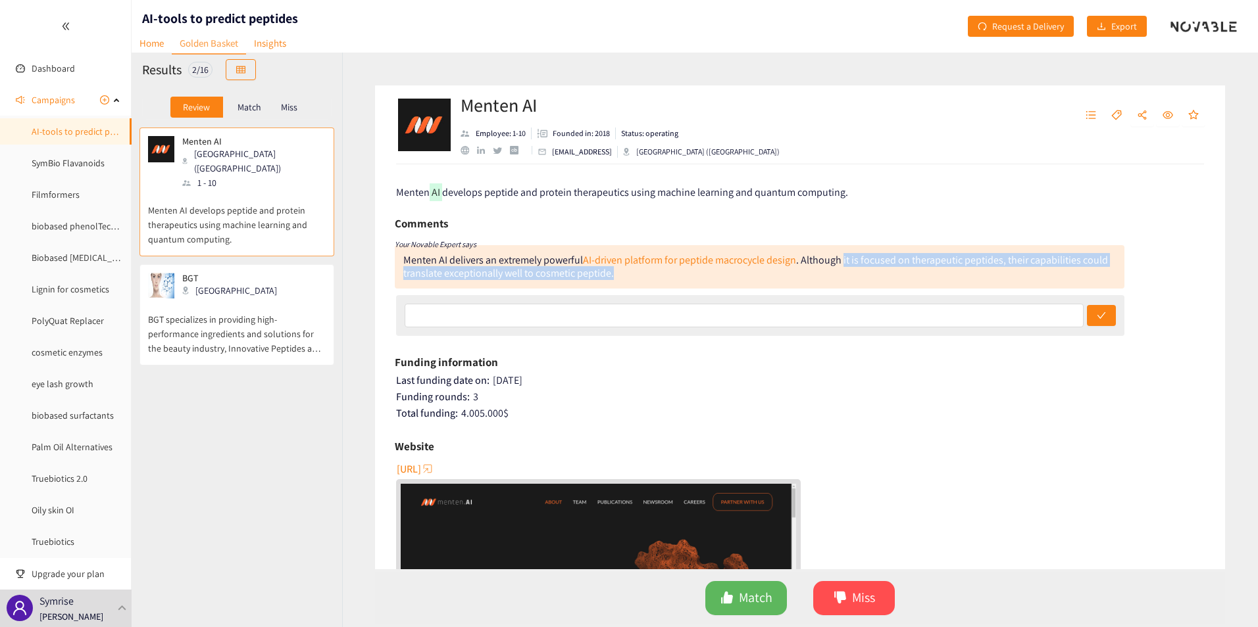
drag, startPoint x: 843, startPoint y: 257, endPoint x: 629, endPoint y: 274, distance: 215.1
click at [629, 274] on div "Menten AI delivers an extremely powerful AI-driven platform for peptide macrocy…" at bounding box center [759, 266] width 729 height 43
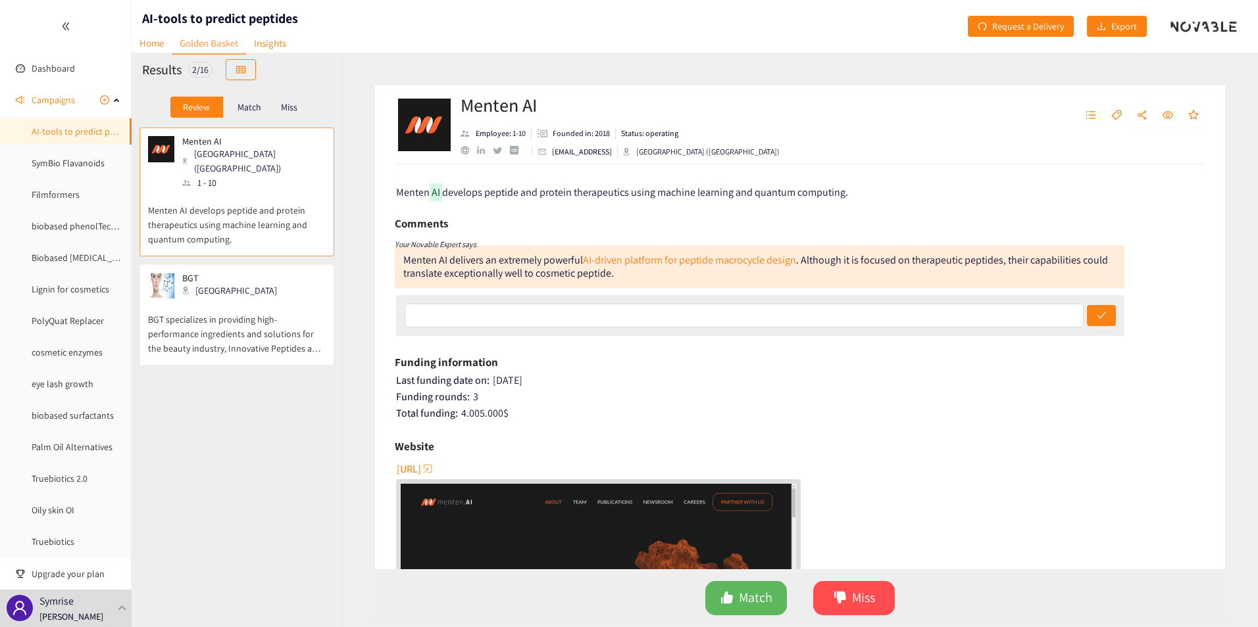
scroll to position [66, 0]
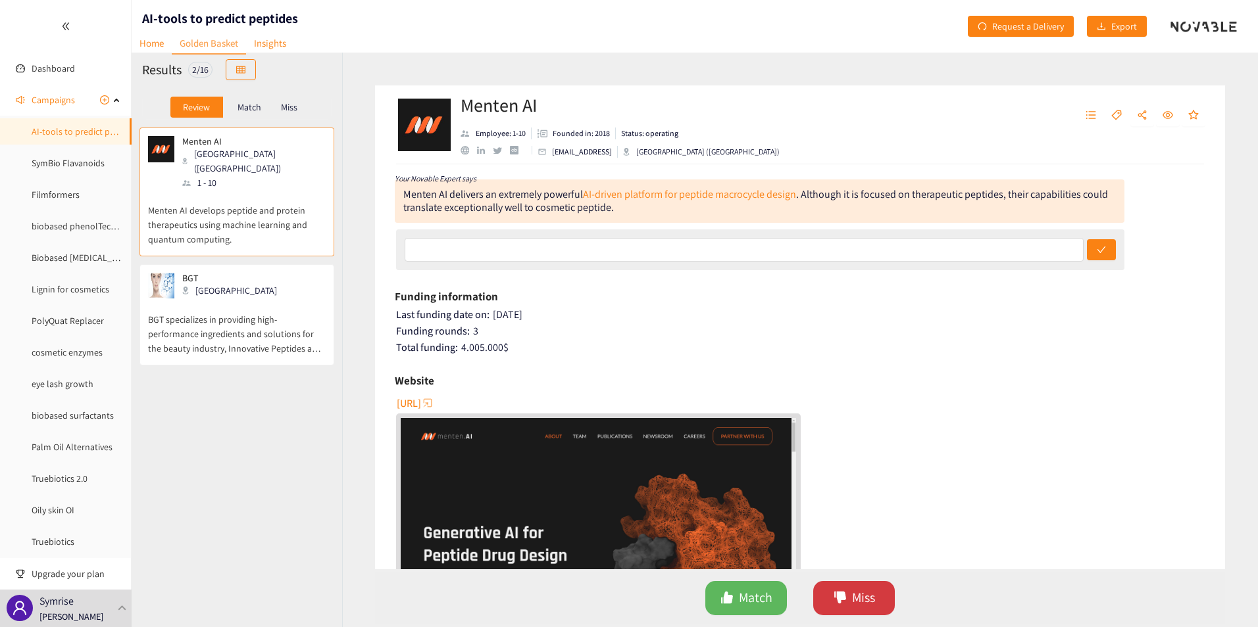
click at [839, 604] on icon "dislike" at bounding box center [839, 597] width 13 height 13
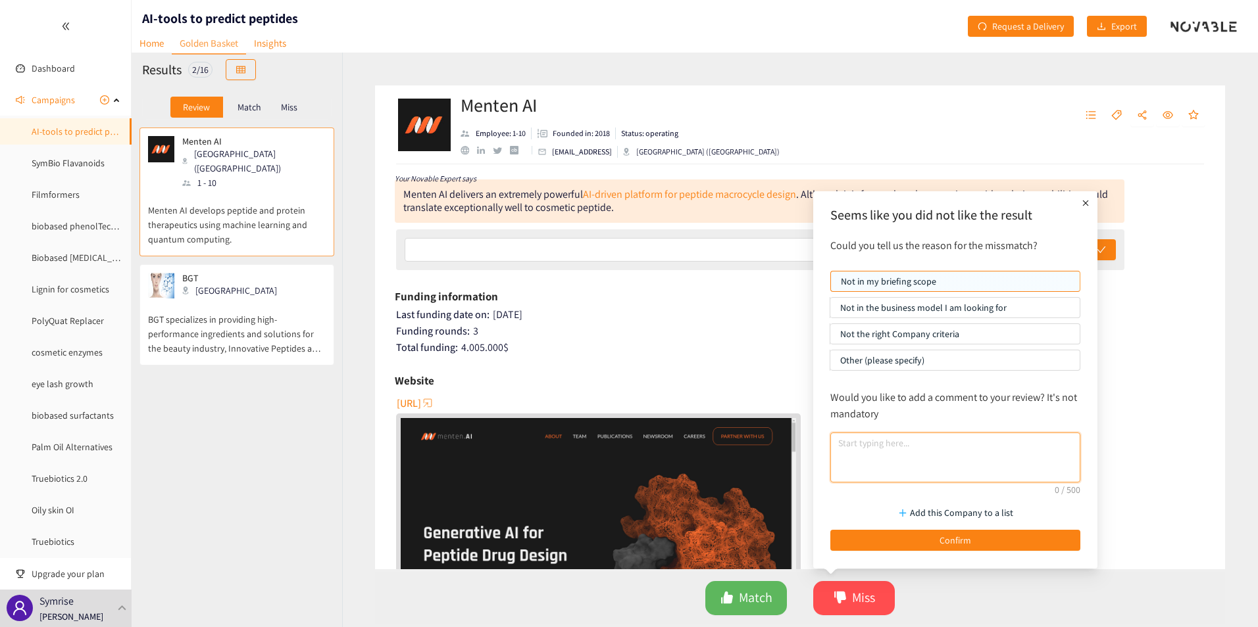
click at [871, 463] on textarea at bounding box center [955, 458] width 250 height 50
type textarea "no interest in macrocycles"
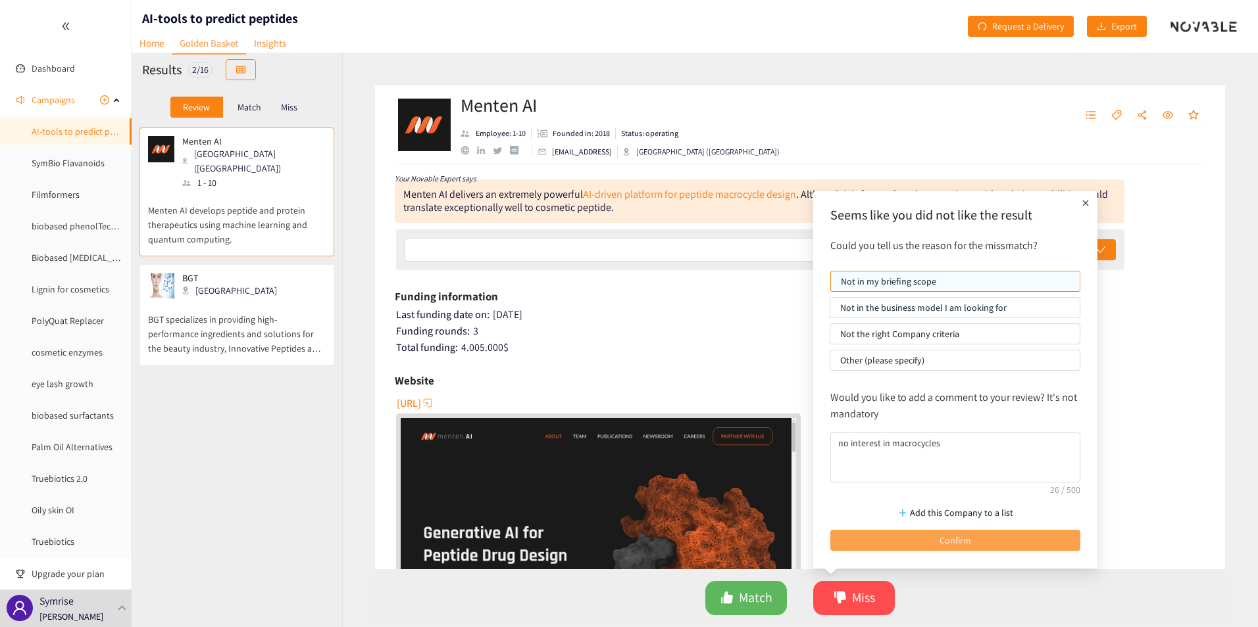
click at [890, 538] on button "Confirm" at bounding box center [955, 540] width 250 height 21
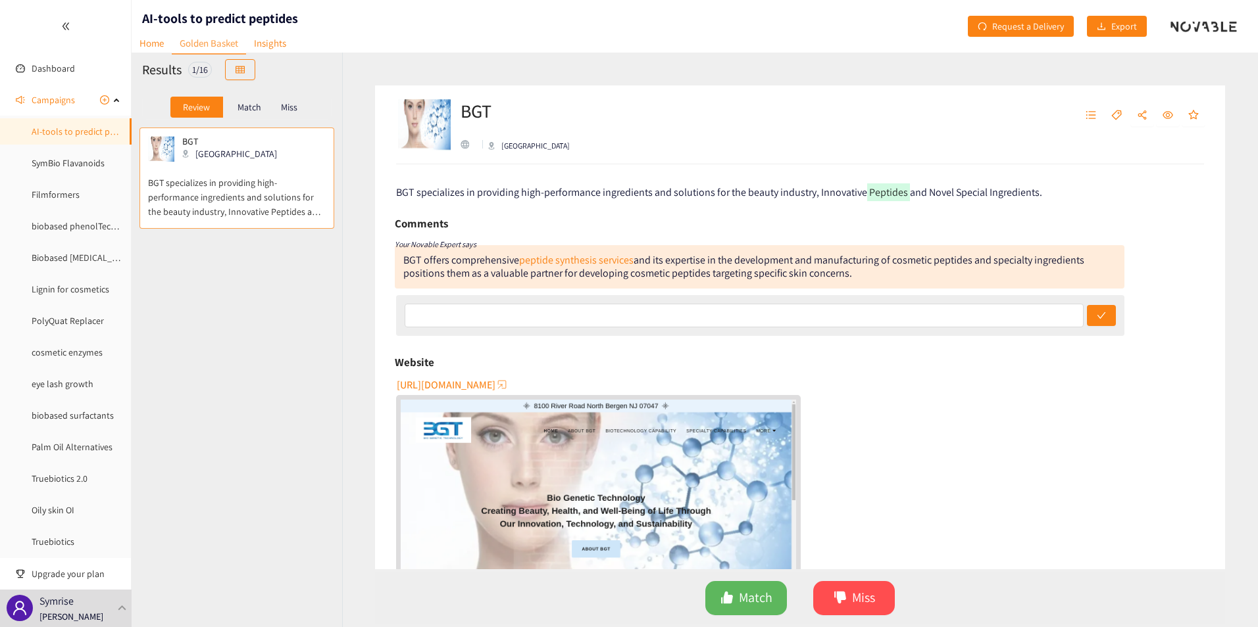
click at [447, 381] on span "[URL][DOMAIN_NAME]" at bounding box center [446, 385] width 99 height 16
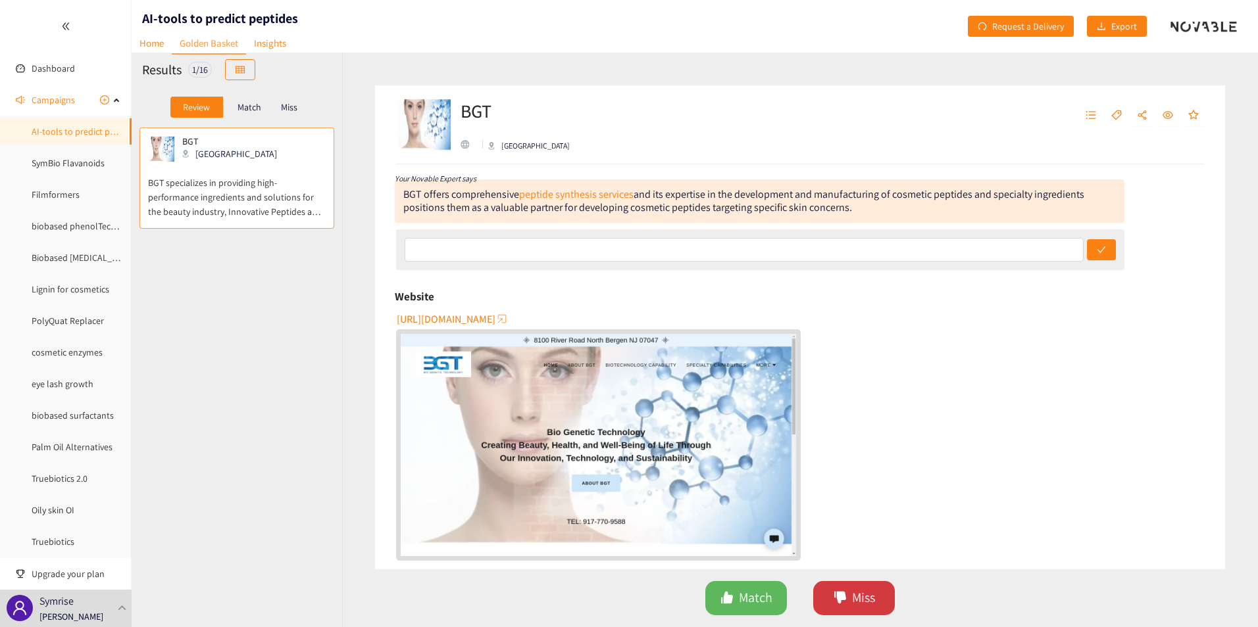
click at [866, 599] on span "Miss" at bounding box center [863, 598] width 23 height 20
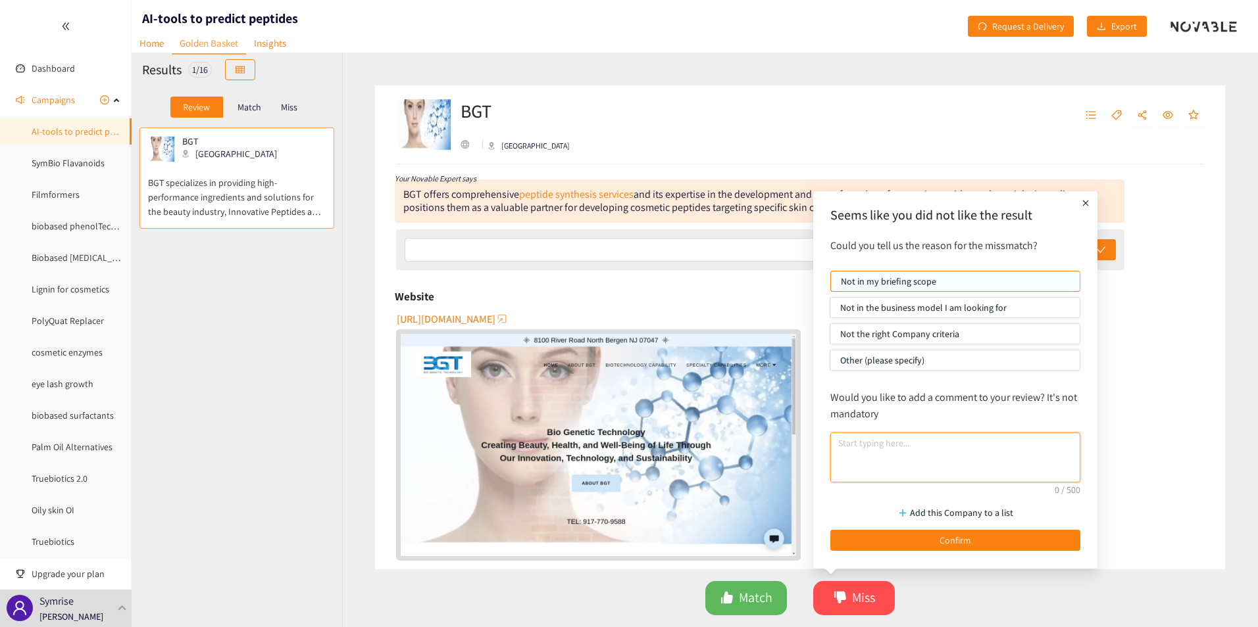
click at [886, 463] on textarea at bounding box center [955, 458] width 250 height 50
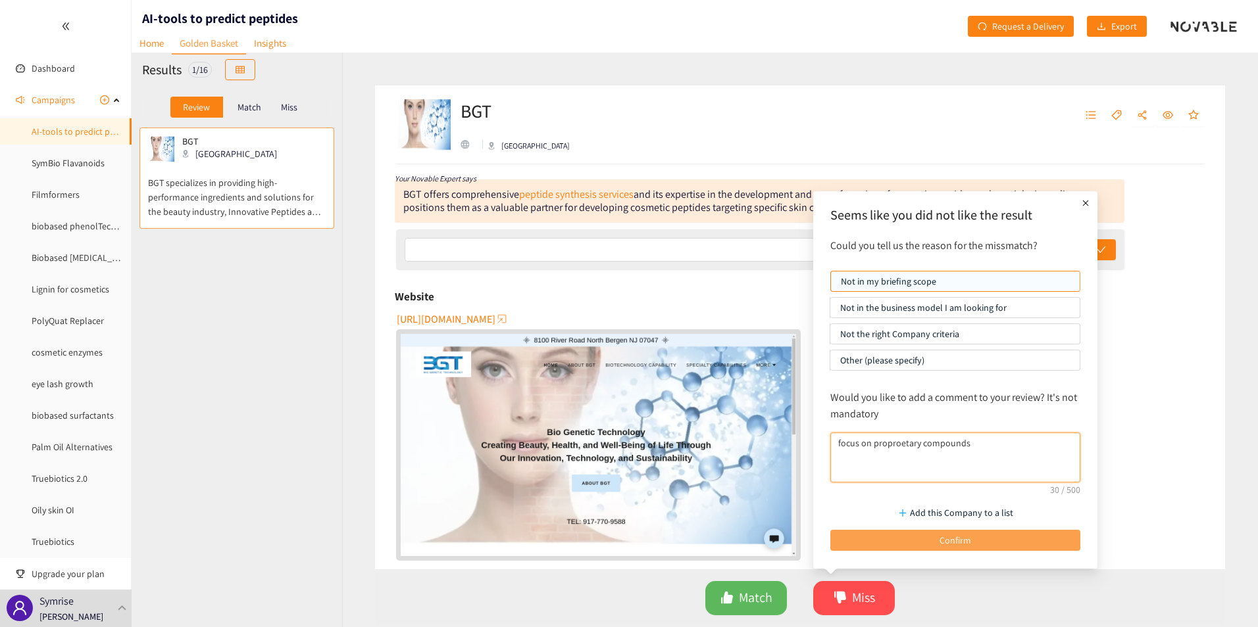
type textarea "focus on proproetary compounds"
click at [900, 546] on button "Confirm" at bounding box center [955, 540] width 250 height 21
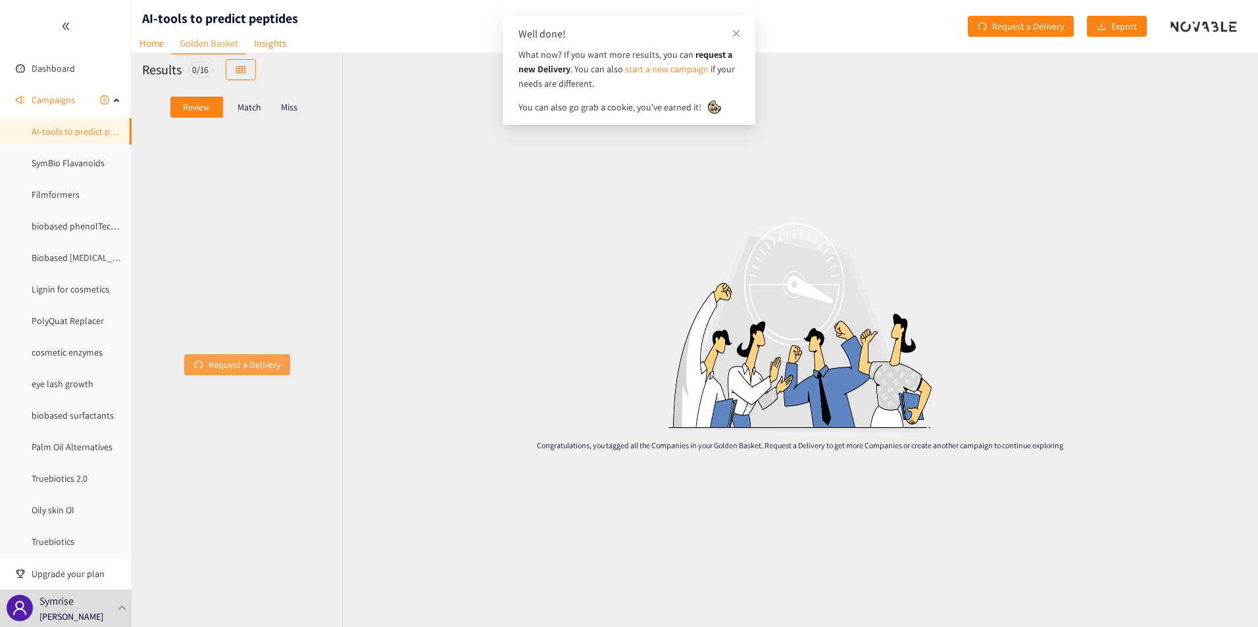
click at [232, 366] on span "Request a Delivery" at bounding box center [245, 365] width 72 height 14
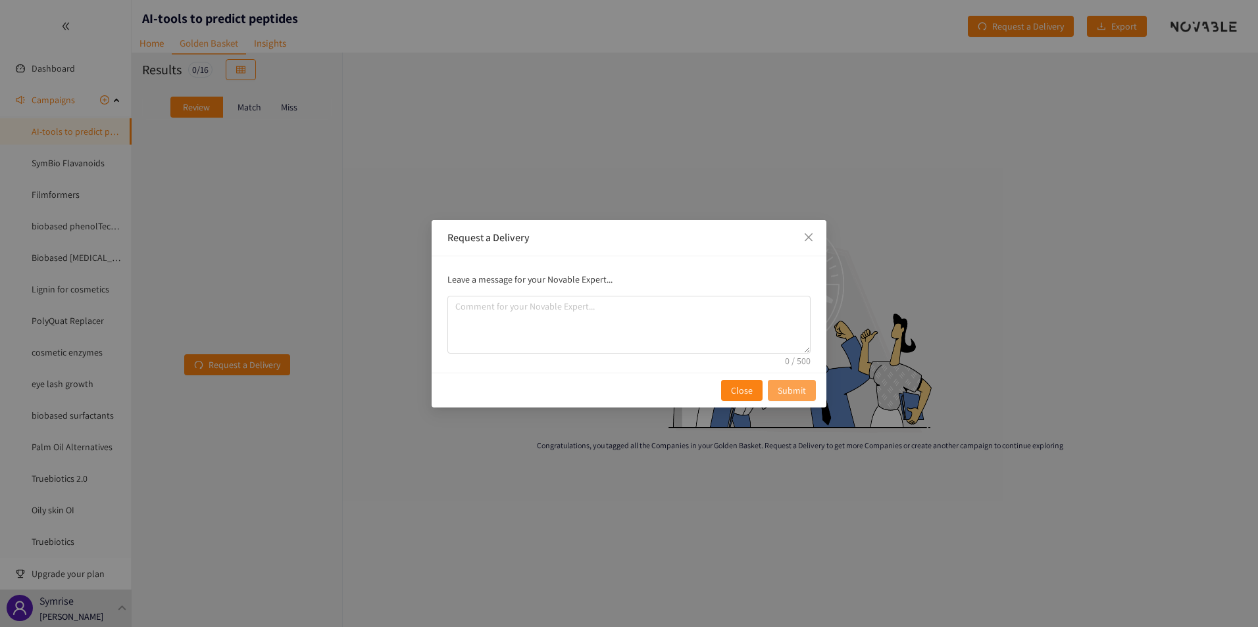
click at [800, 394] on span "Submit" at bounding box center [791, 390] width 28 height 14
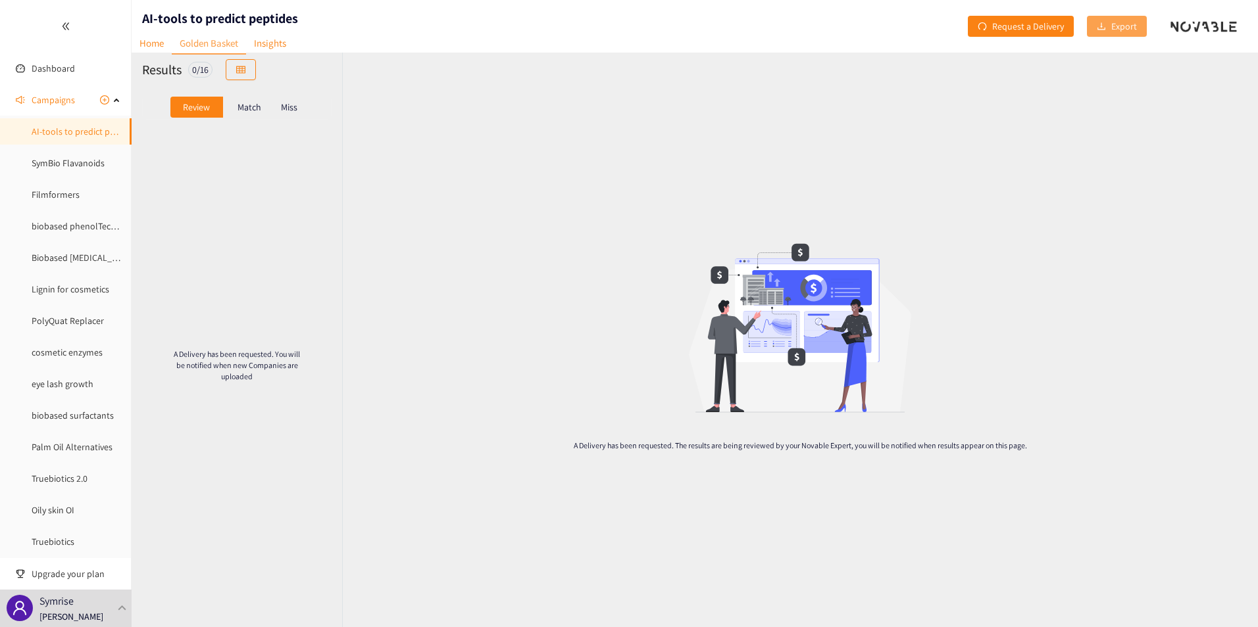
click at [1119, 24] on span "Export" at bounding box center [1124, 26] width 26 height 14
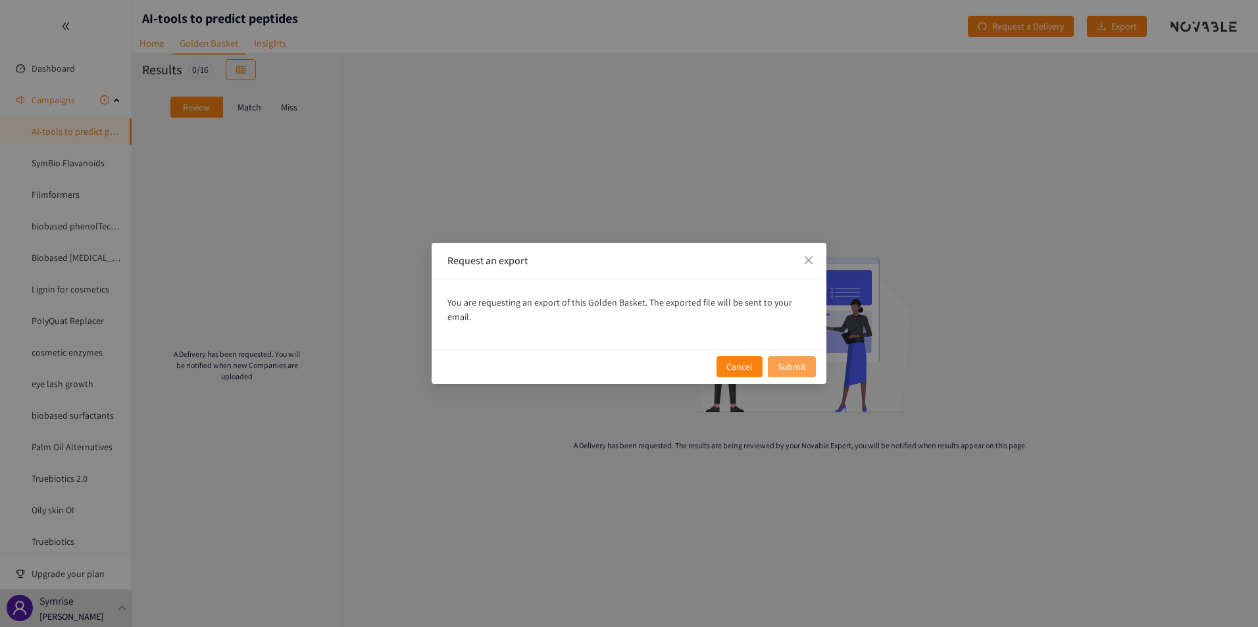
click at [783, 364] on span "Submit" at bounding box center [791, 367] width 28 height 14
